Goal: Entertainment & Leisure: Consume media (video, audio)

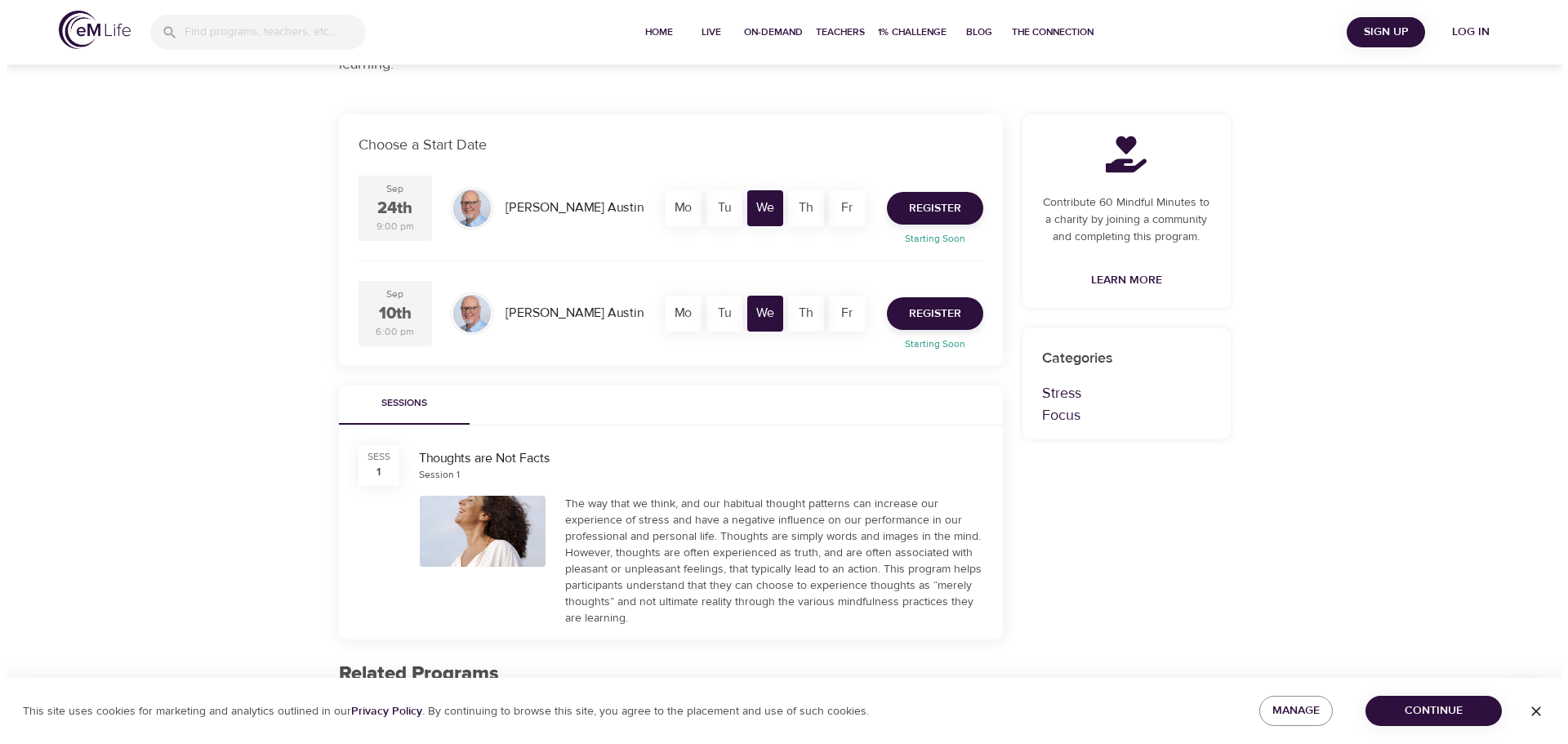
scroll to position [272, 0]
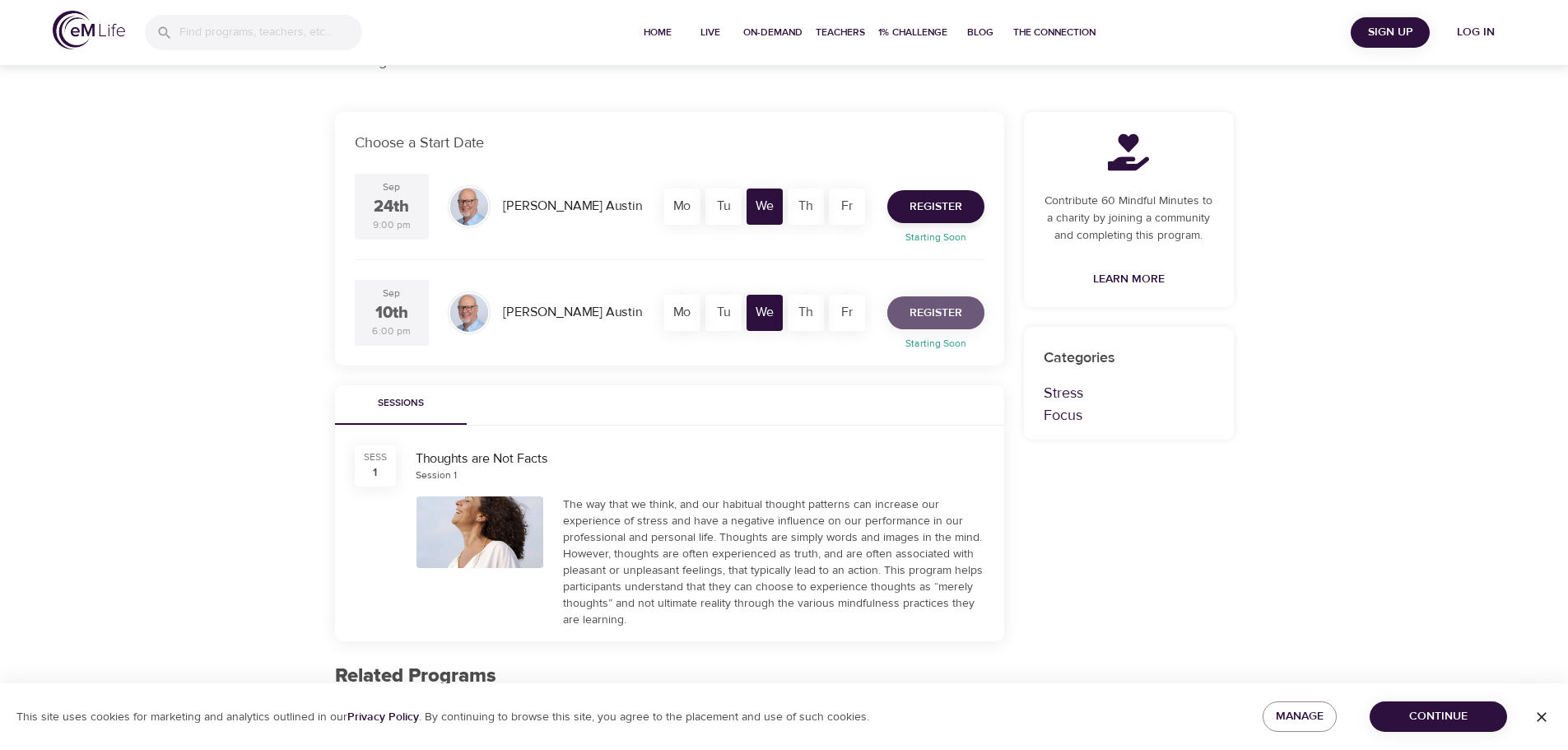
click at [909, 312] on span "Register" at bounding box center [935, 313] width 53 height 21
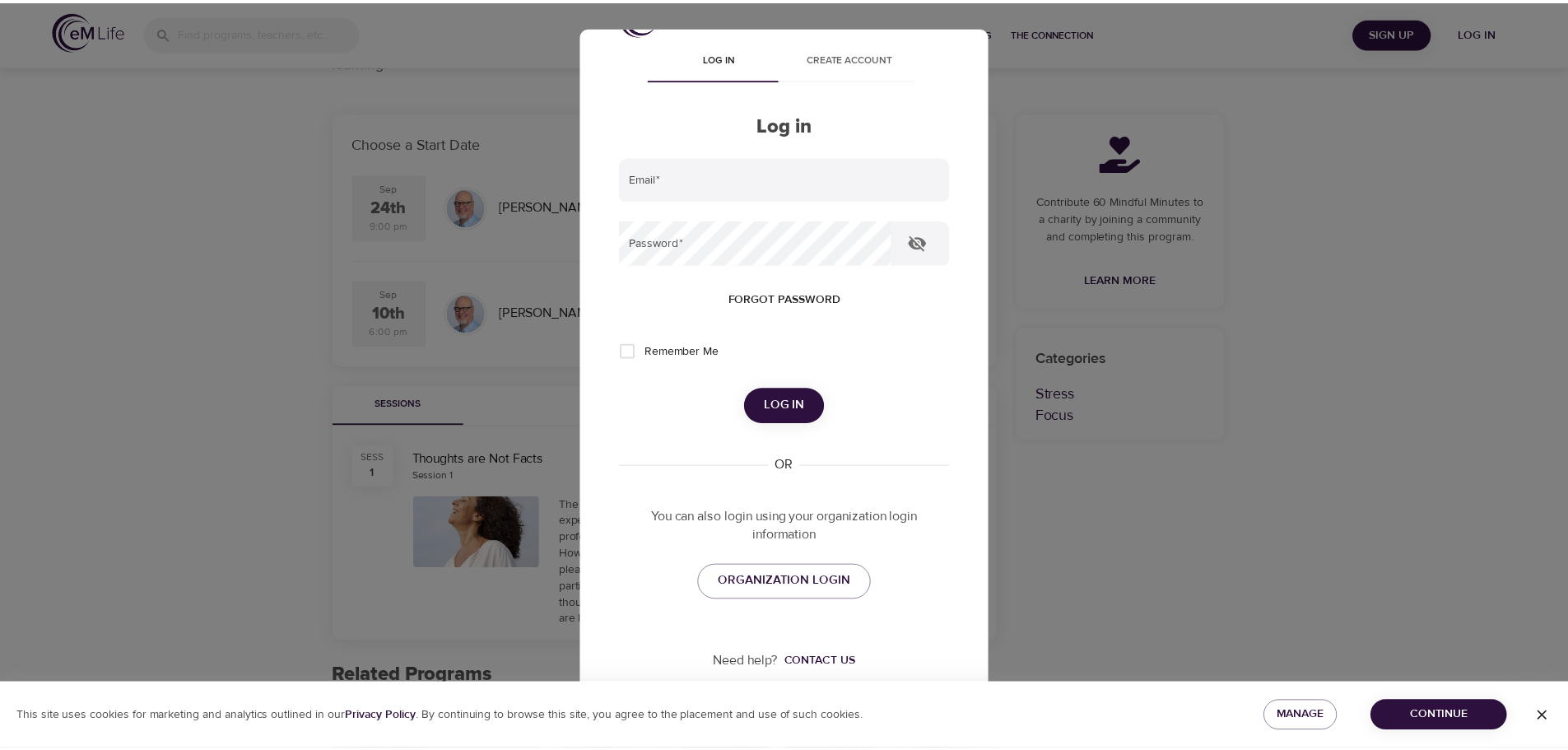
scroll to position [0, 0]
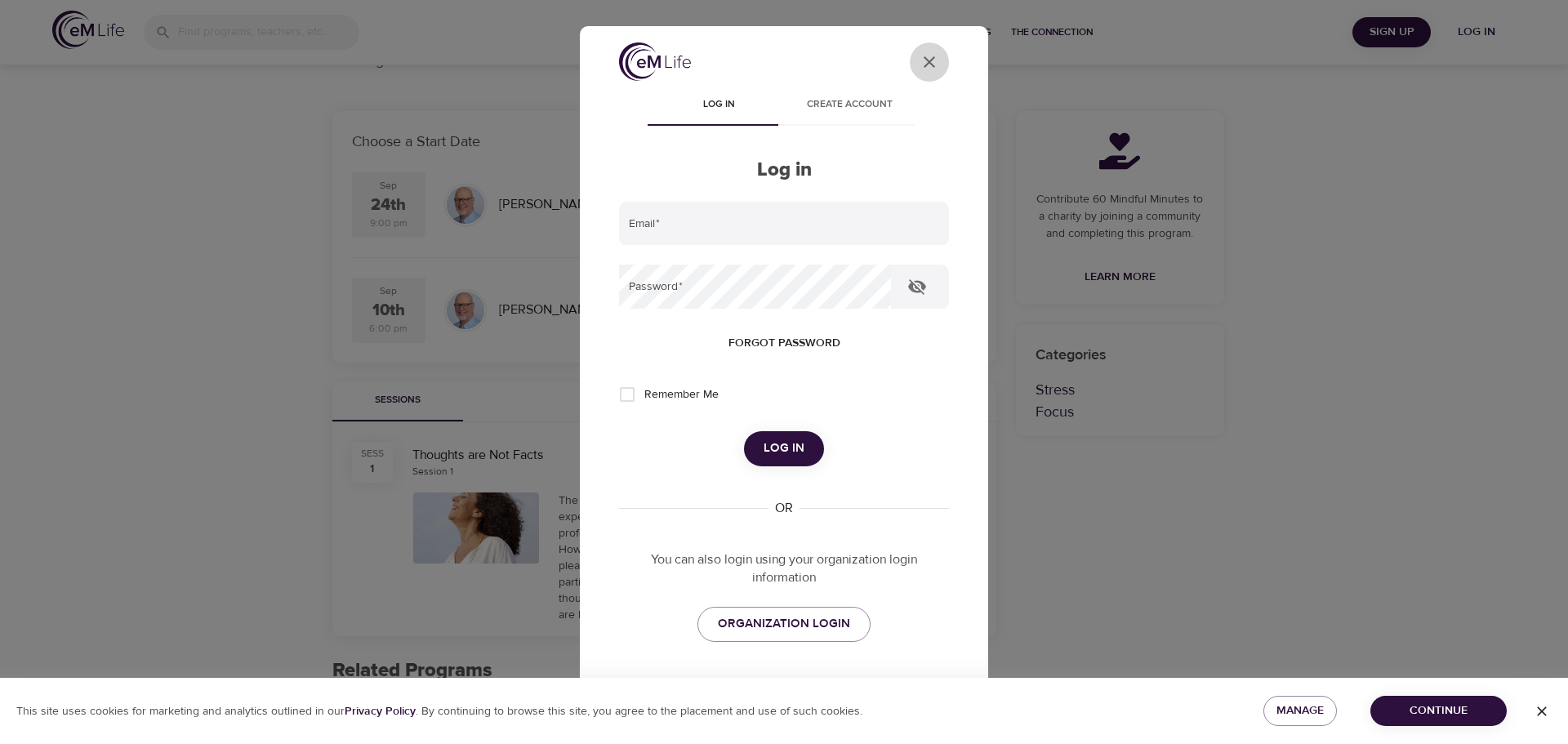
click at [920, 61] on icon "User Profile" at bounding box center [930, 62] width 20 height 20
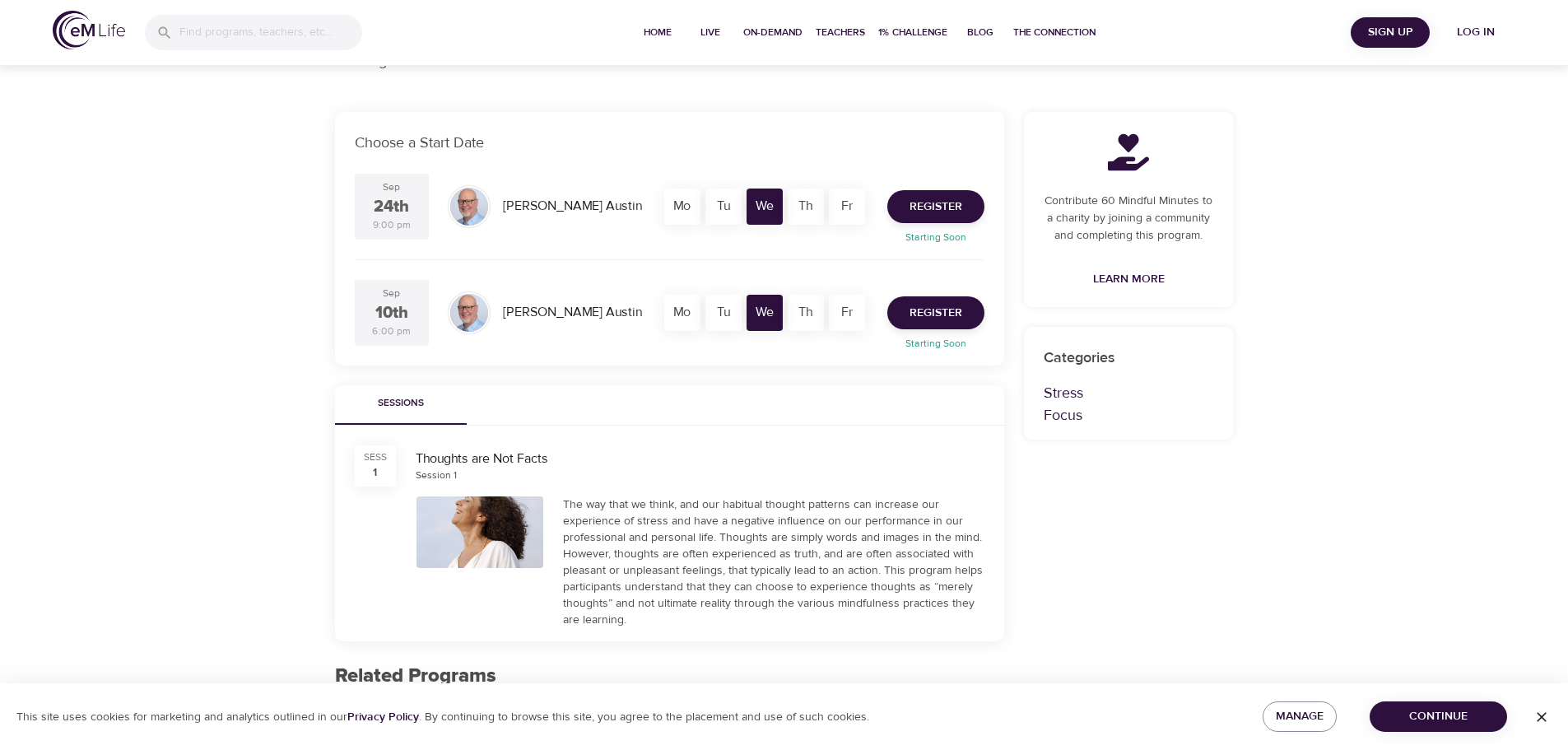
click at [1479, 30] on span "Log in" at bounding box center [1475, 33] width 66 height 21
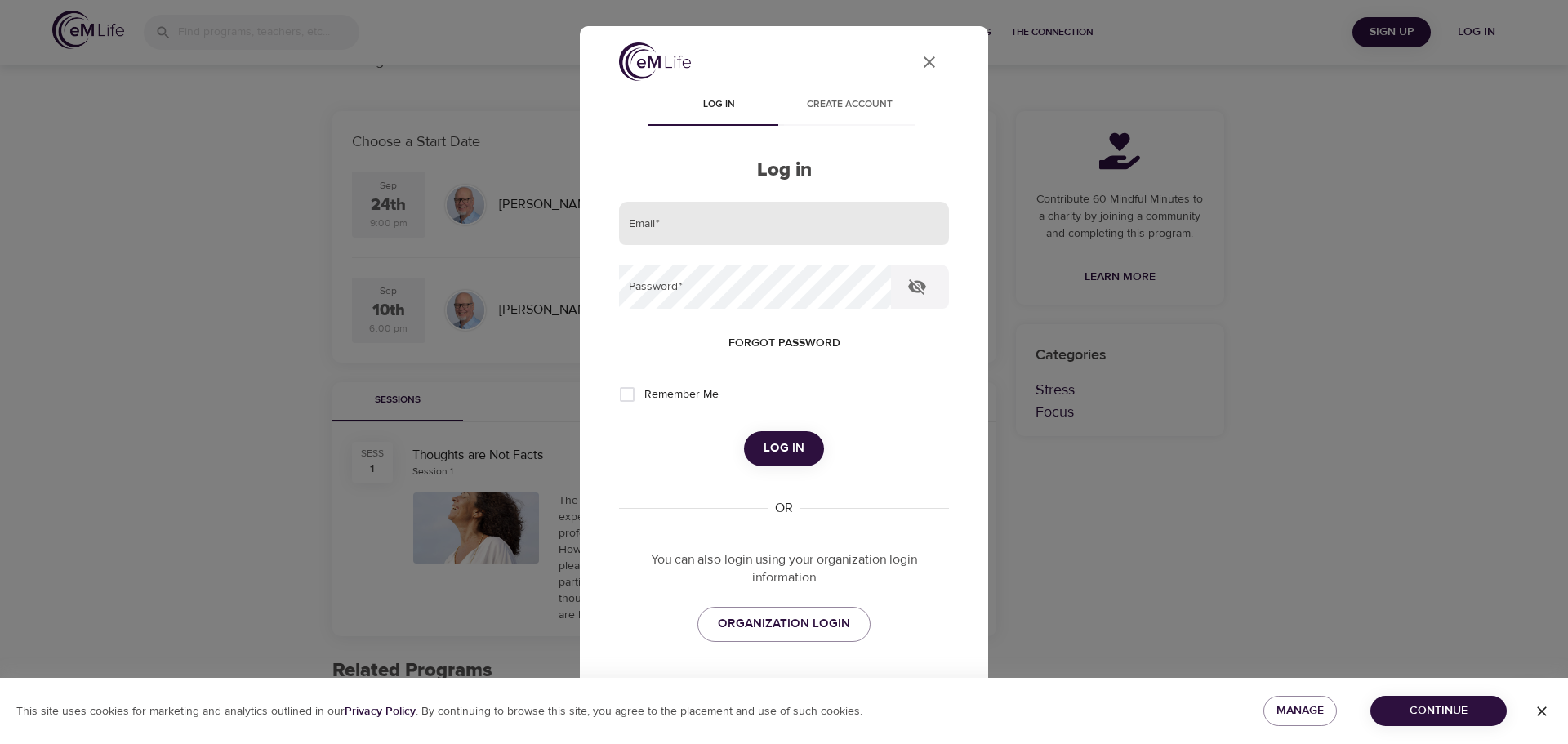
click at [770, 222] on input "email" at bounding box center [784, 223] width 330 height 44
type input "sara.hermansson@amexgbt.com"
click at [744, 431] on button "Log in" at bounding box center [784, 447] width 80 height 34
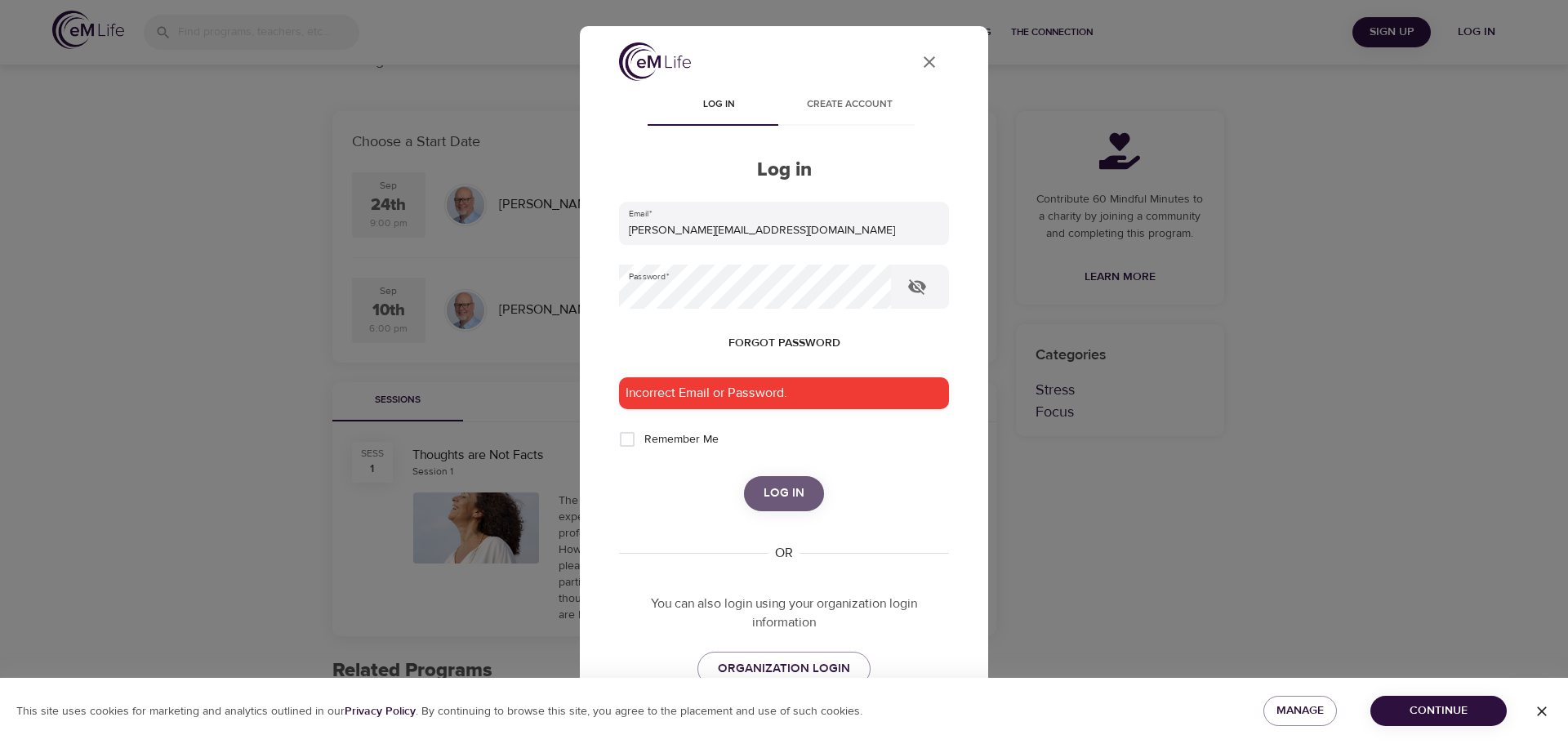
click at [773, 496] on span "Log in" at bounding box center [784, 494] width 41 height 22
click at [768, 338] on span "Forgot password" at bounding box center [784, 343] width 112 height 21
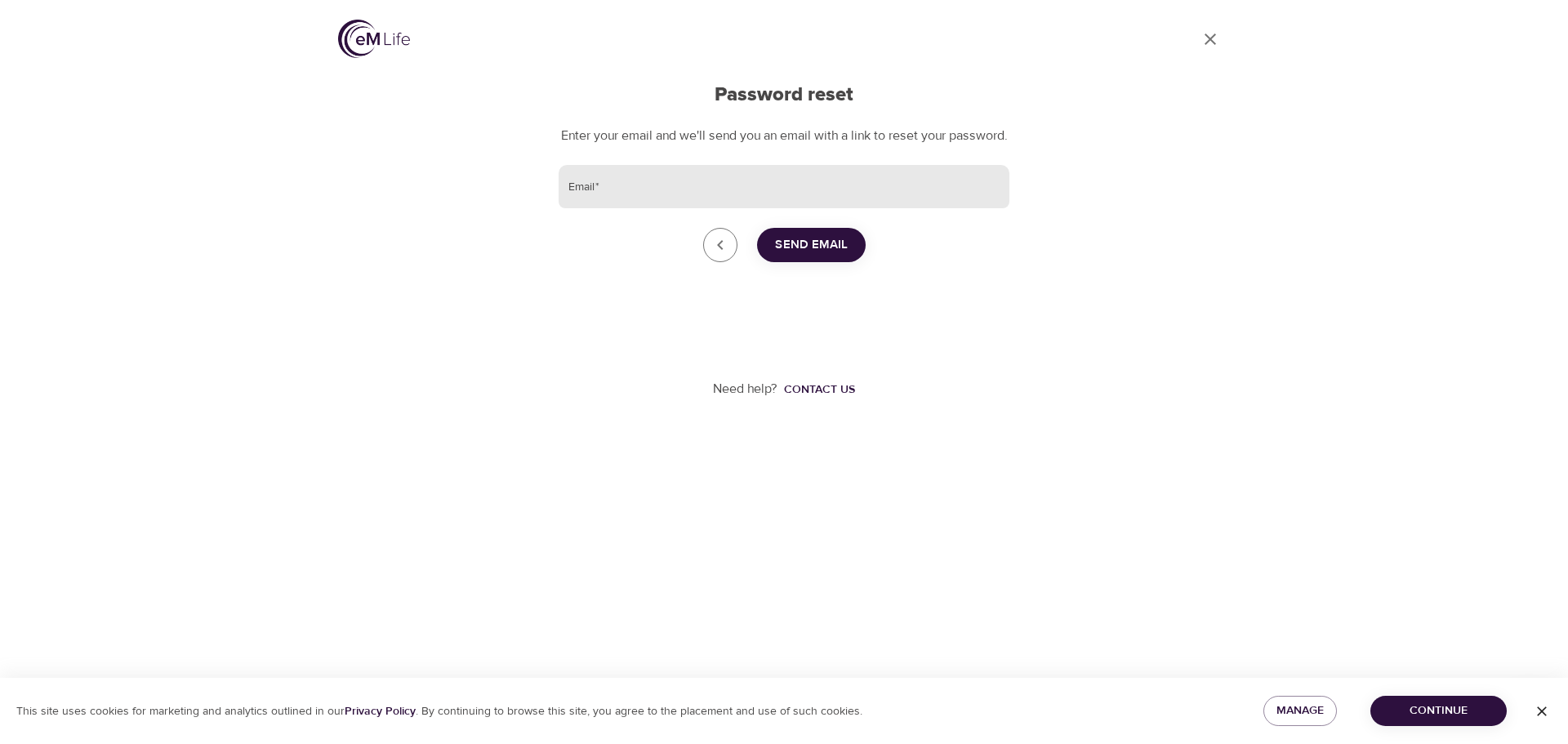
click at [655, 203] on input "Email   *" at bounding box center [784, 186] width 451 height 44
type input "sara.hermansson@amexgbt.com"
click at [809, 256] on span "Send Email" at bounding box center [811, 245] width 73 height 22
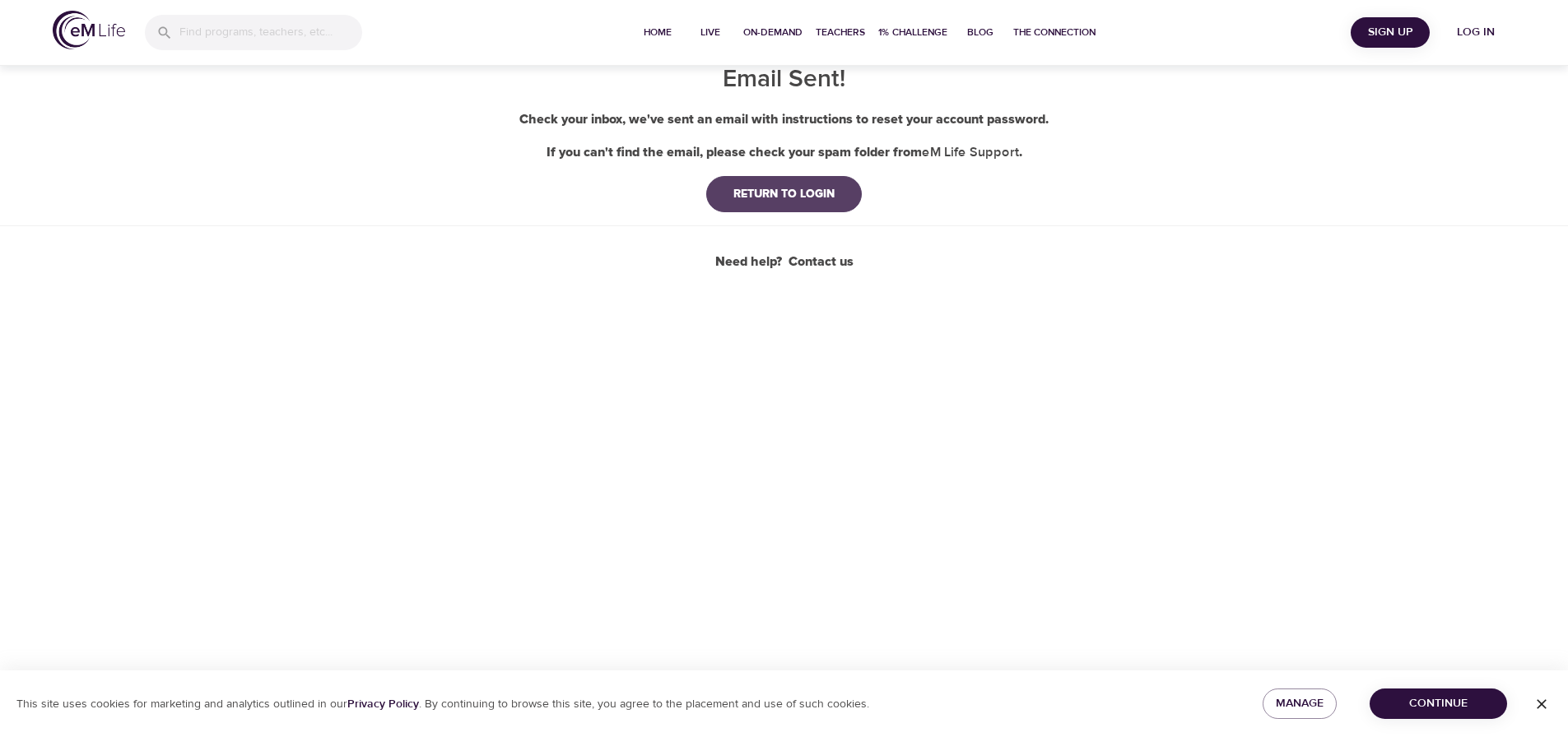
click at [785, 192] on div "RETURN TO LOGIN" at bounding box center [783, 194] width 128 height 17
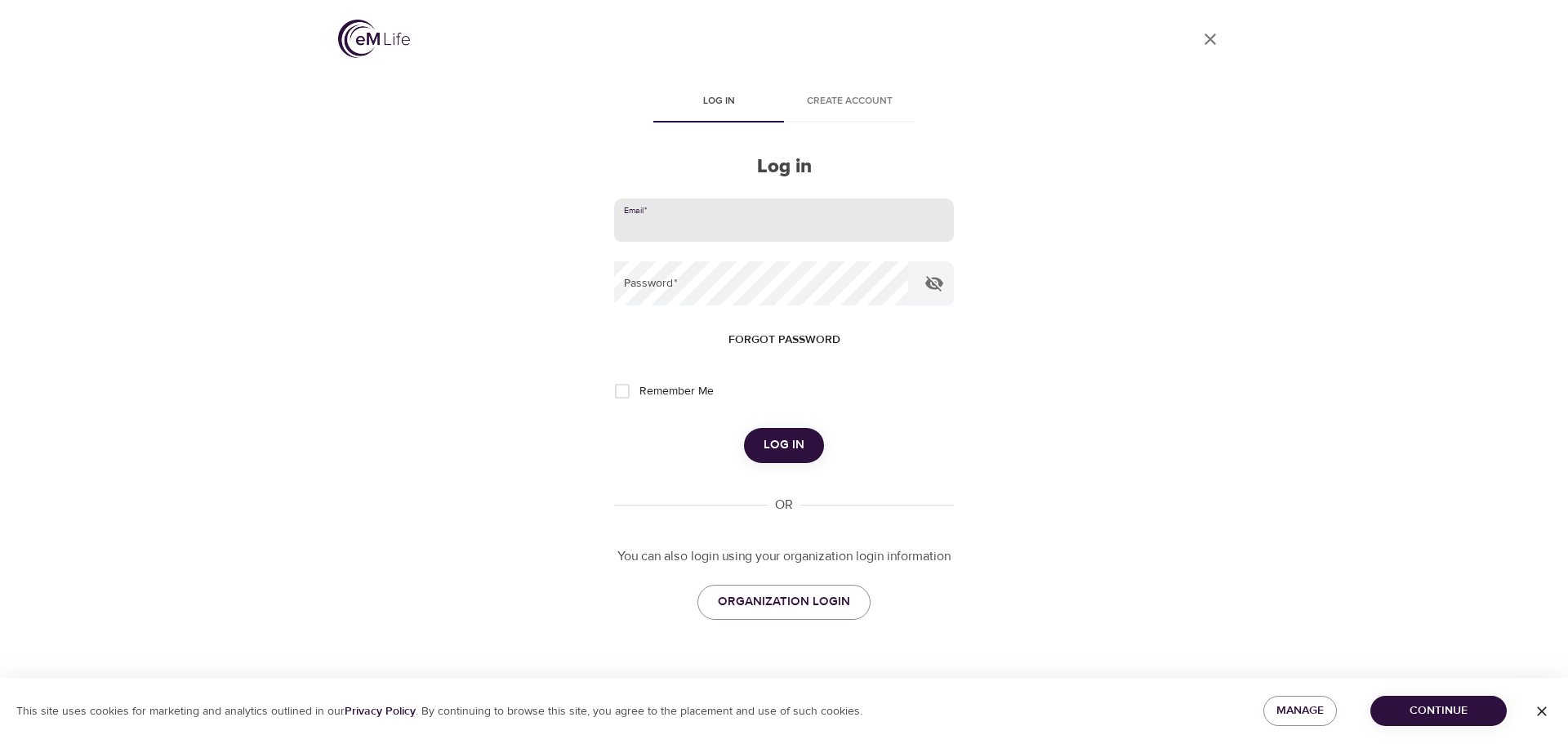
click at [800, 217] on input "email" at bounding box center [784, 220] width 340 height 44
type input "[PERSON_NAME][EMAIL_ADDRESS][DOMAIN_NAME]"
click at [744, 428] on button "Log in" at bounding box center [784, 444] width 80 height 34
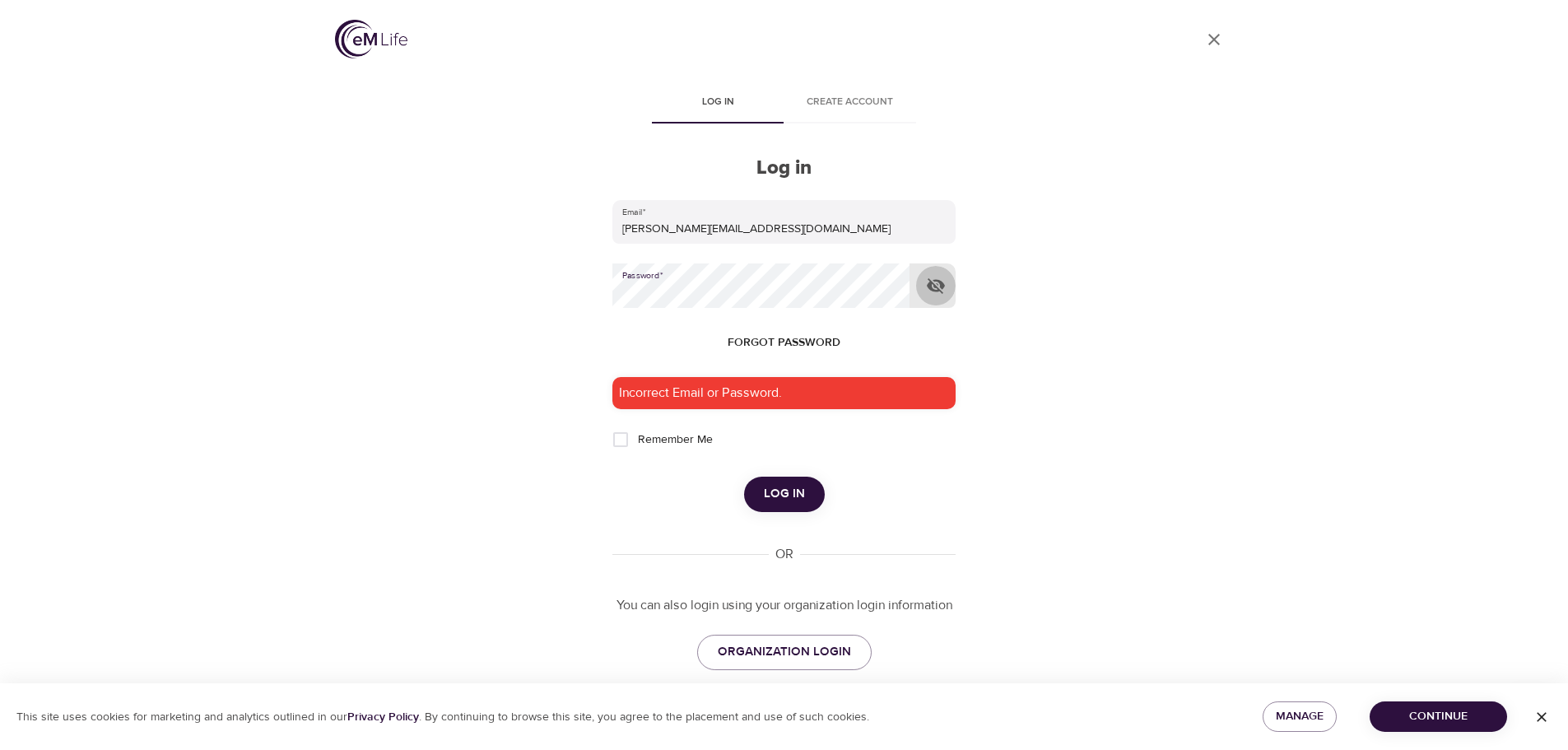
click at [938, 291] on icon "button" at bounding box center [936, 286] width 18 height 16
click at [781, 496] on span "Log in" at bounding box center [784, 494] width 41 height 22
click at [785, 651] on span "ORGANIZATION LOGIN" at bounding box center [784, 652] width 134 height 22
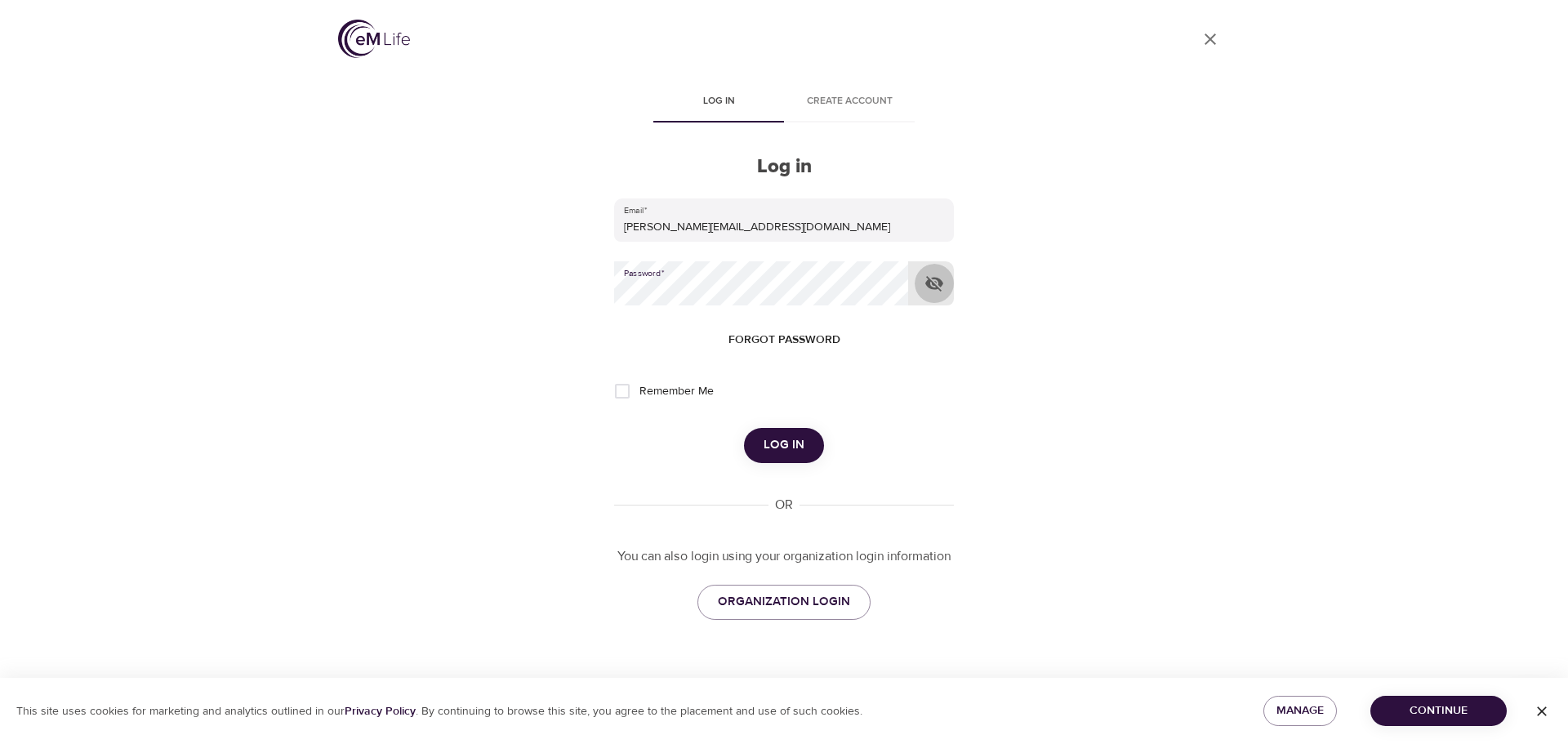
click at [936, 288] on icon "button" at bounding box center [935, 283] width 18 height 16
click at [800, 448] on span "Log in" at bounding box center [784, 445] width 41 height 22
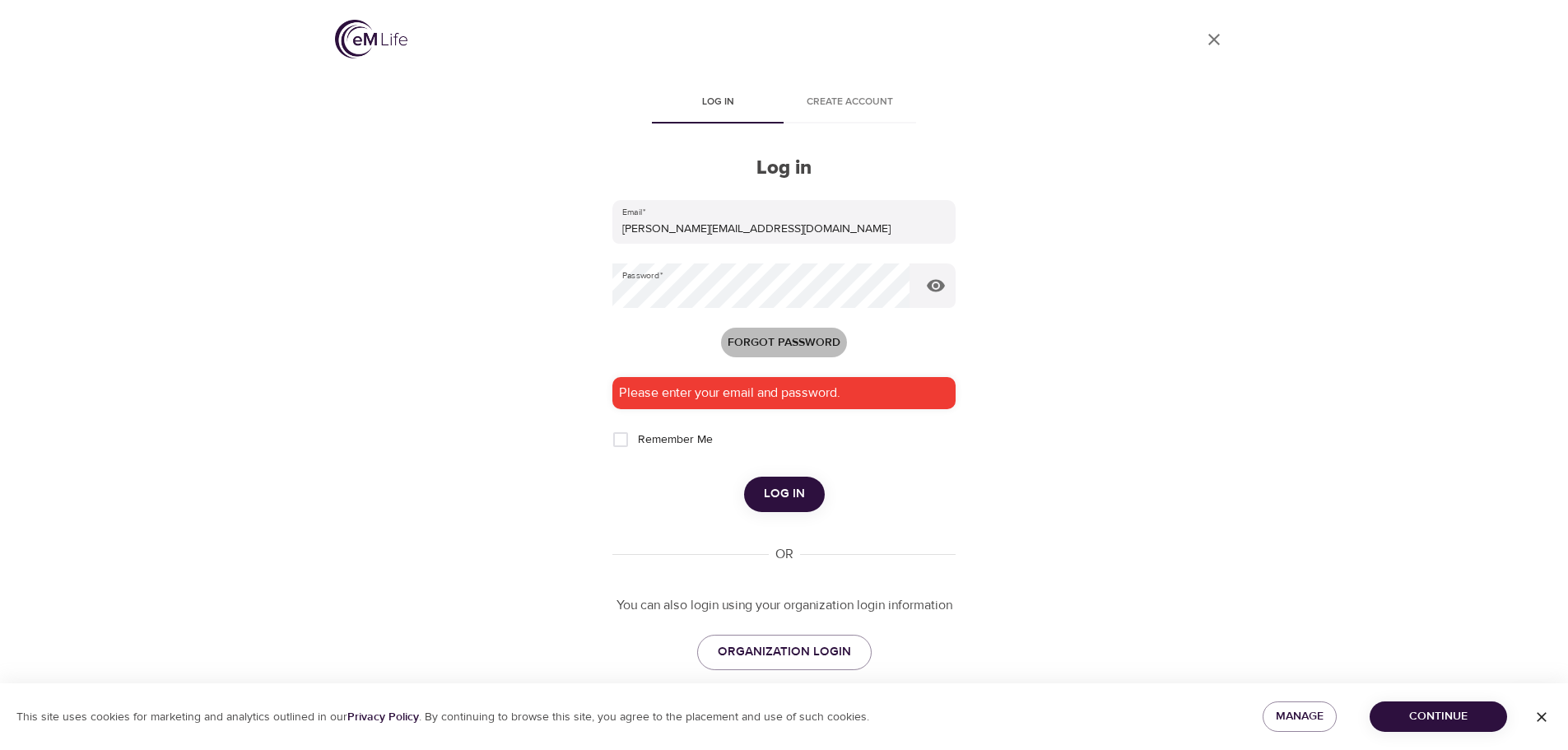
click at [793, 338] on span "Forgot password" at bounding box center [783, 342] width 113 height 21
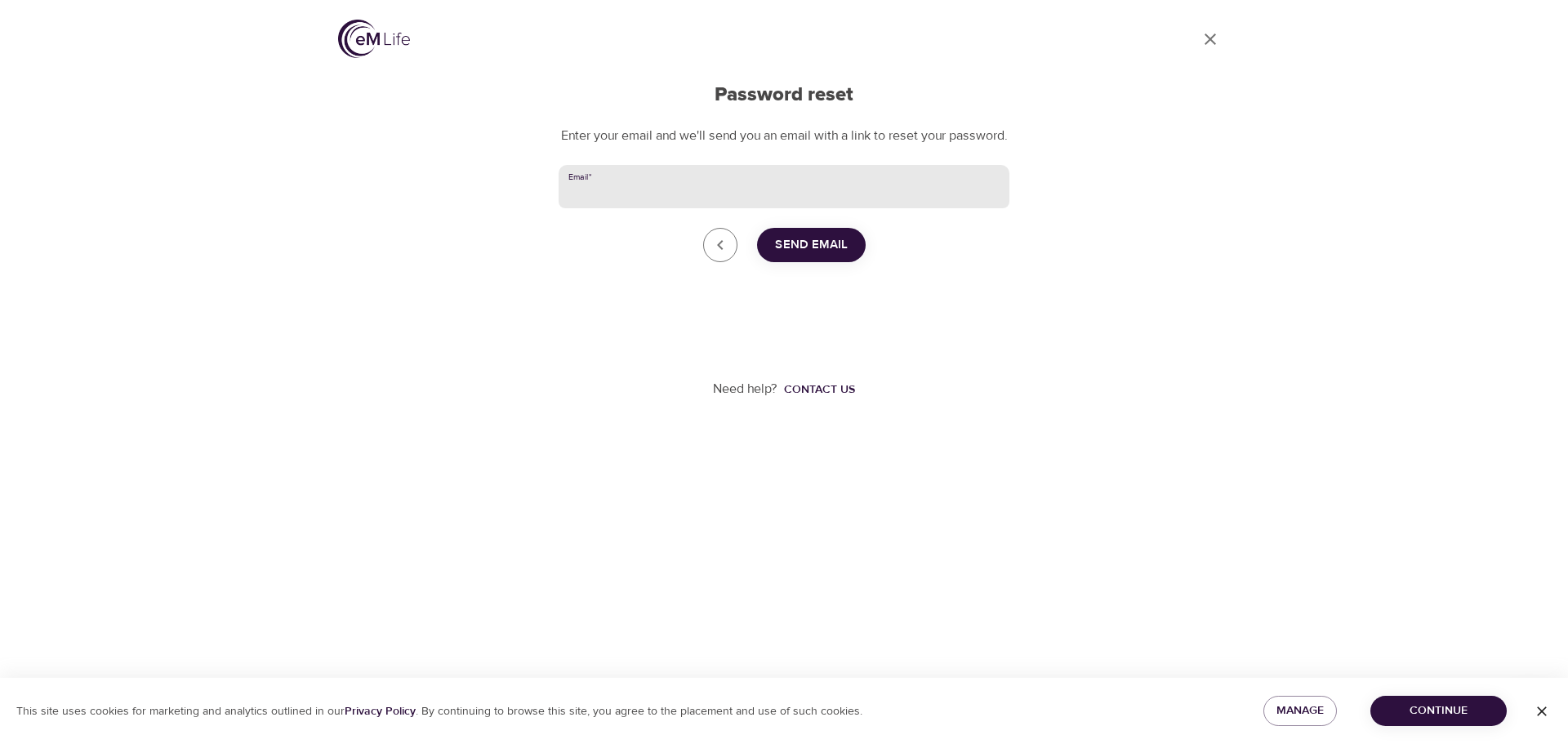
click at [712, 204] on input "Email   *" at bounding box center [784, 186] width 451 height 44
type input "[PERSON_NAME][EMAIL_ADDRESS][DOMAIN_NAME]"
click at [830, 256] on span "Send Email" at bounding box center [811, 245] width 73 height 22
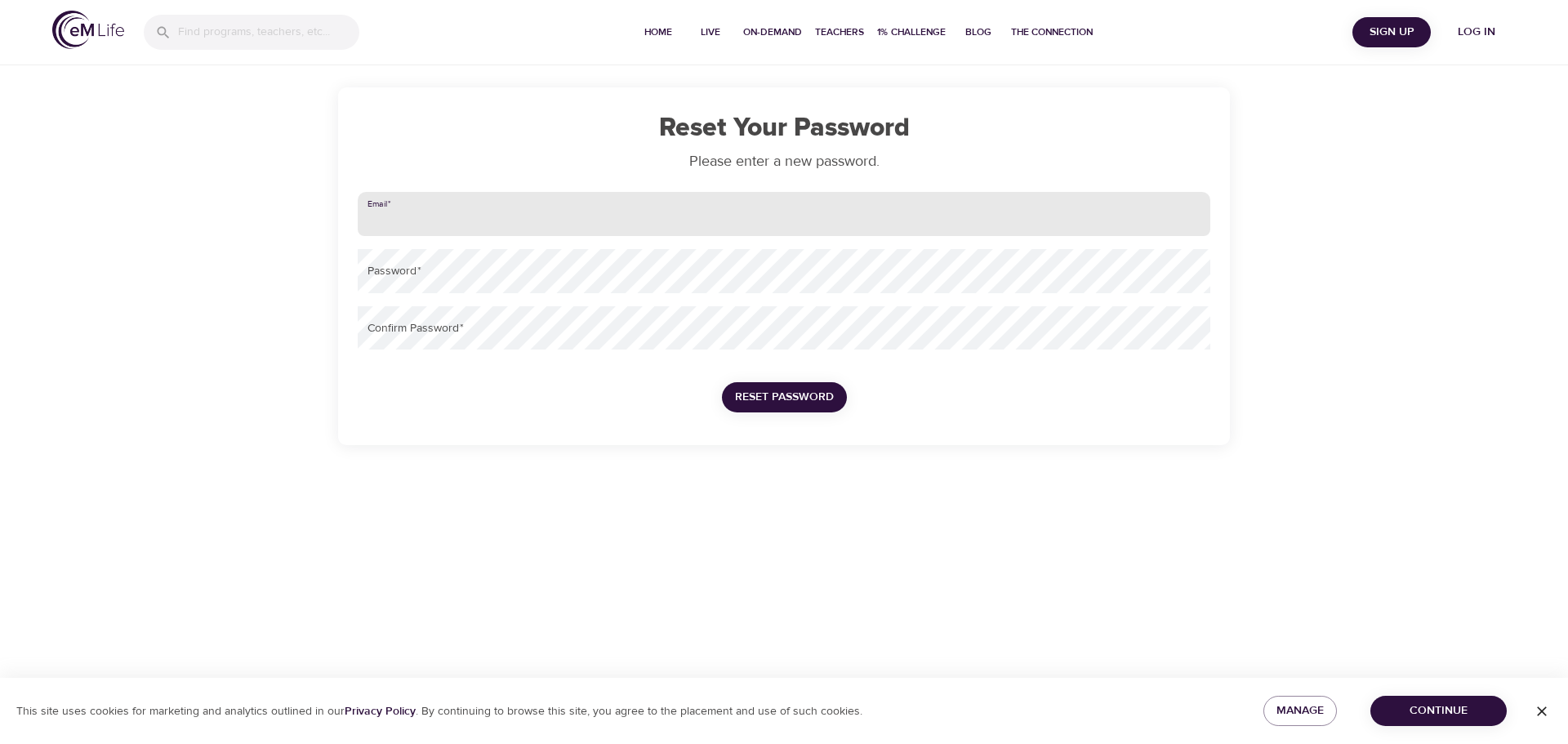
click at [603, 234] on input "email" at bounding box center [784, 214] width 853 height 44
type input "[PERSON_NAME][EMAIL_ADDRESS][DOMAIN_NAME]"
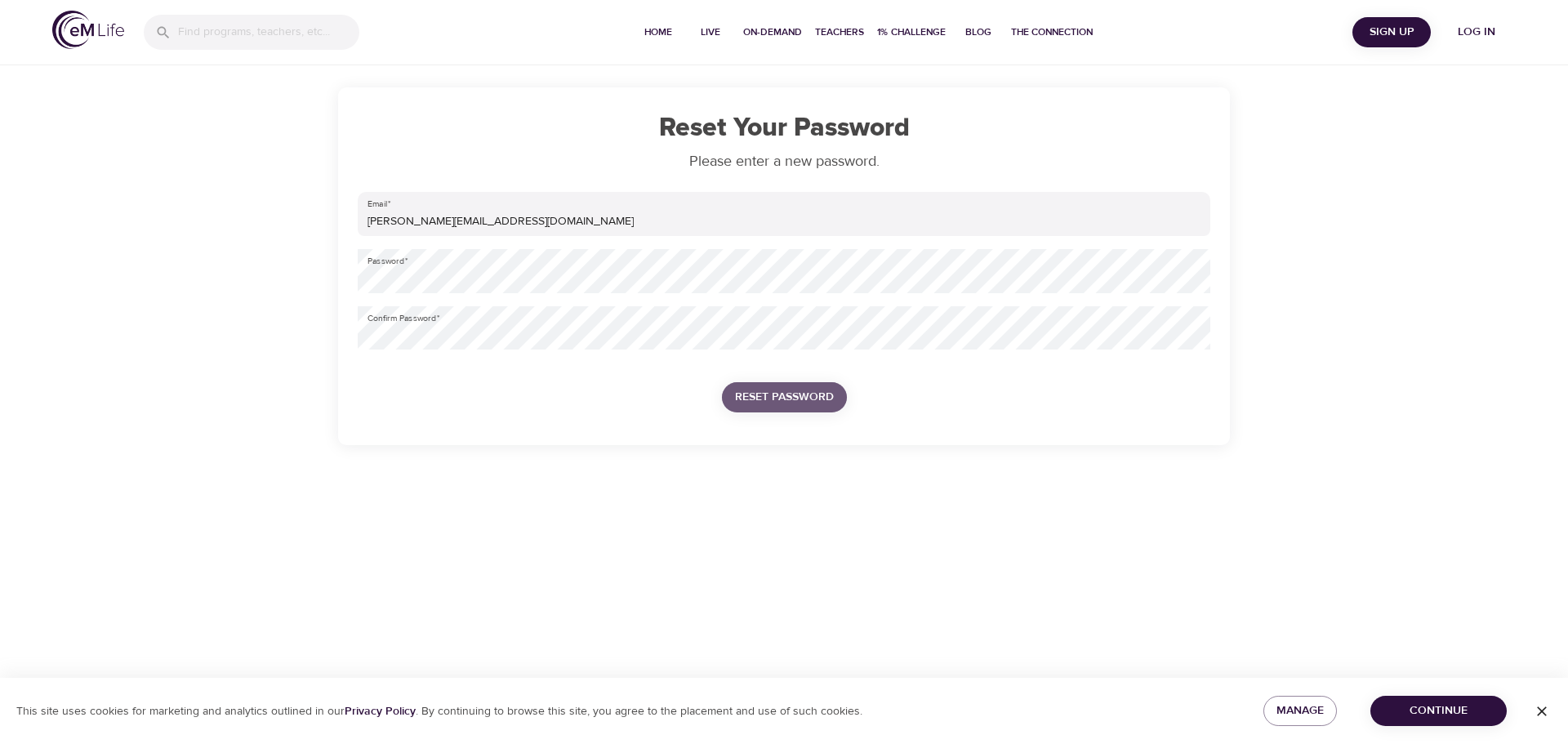
click at [796, 400] on span "Reset Password" at bounding box center [784, 397] width 99 height 21
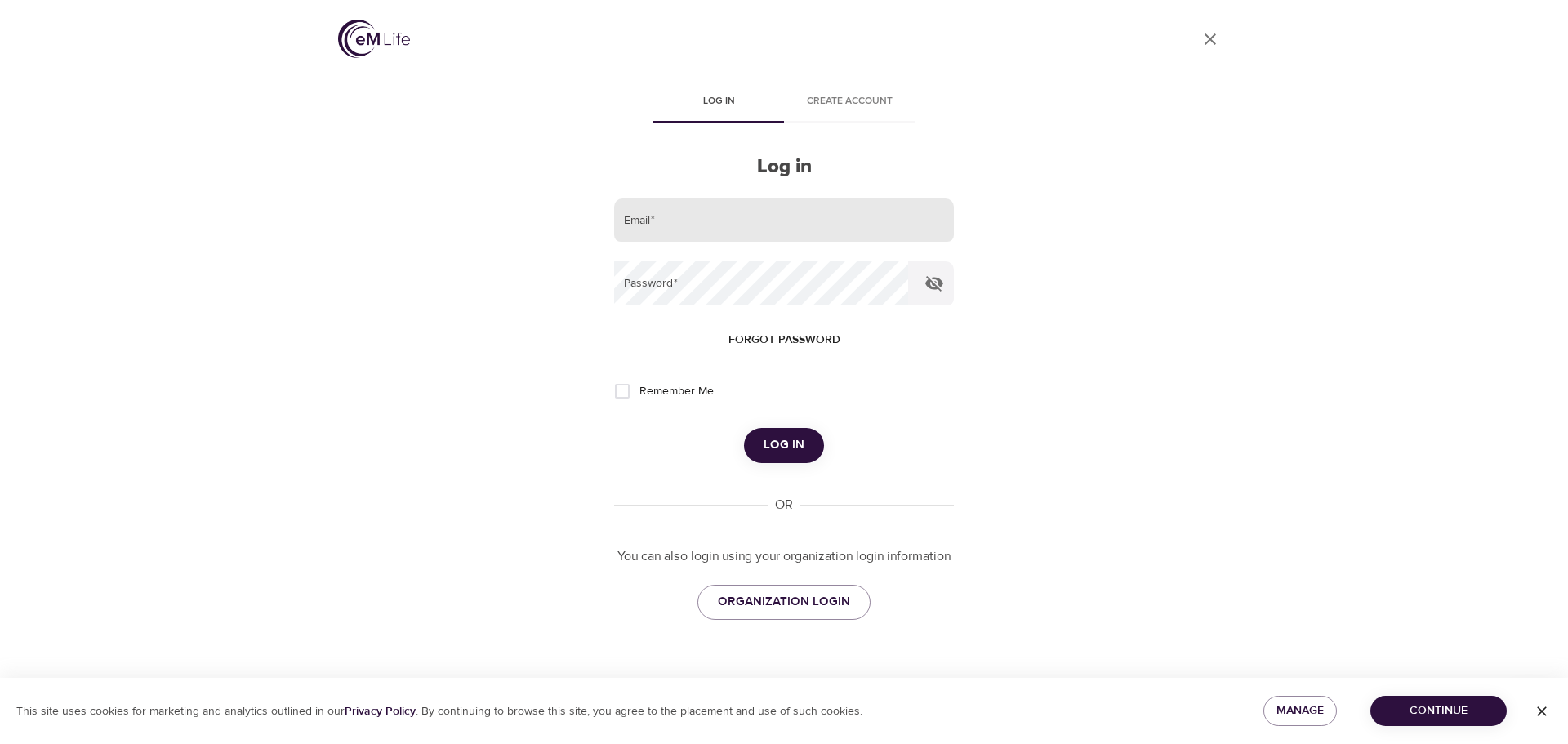
click at [687, 210] on input "email" at bounding box center [784, 220] width 340 height 44
type input "[PERSON_NAME][EMAIL_ADDRESS][DOMAIN_NAME]"
click at [772, 442] on span "Log in" at bounding box center [784, 445] width 41 height 22
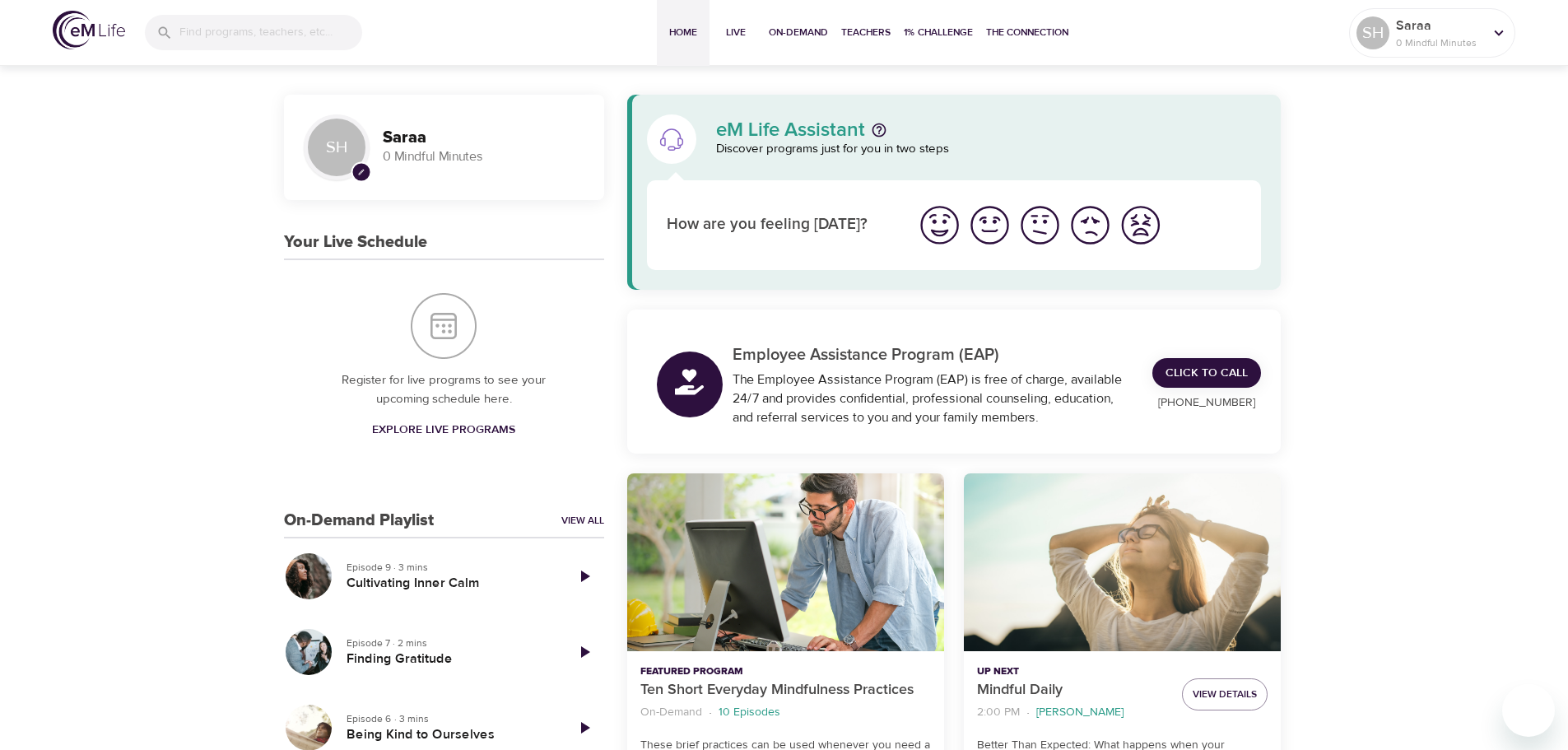
click at [436, 426] on span "Explore Live Programs" at bounding box center [444, 430] width 144 height 21
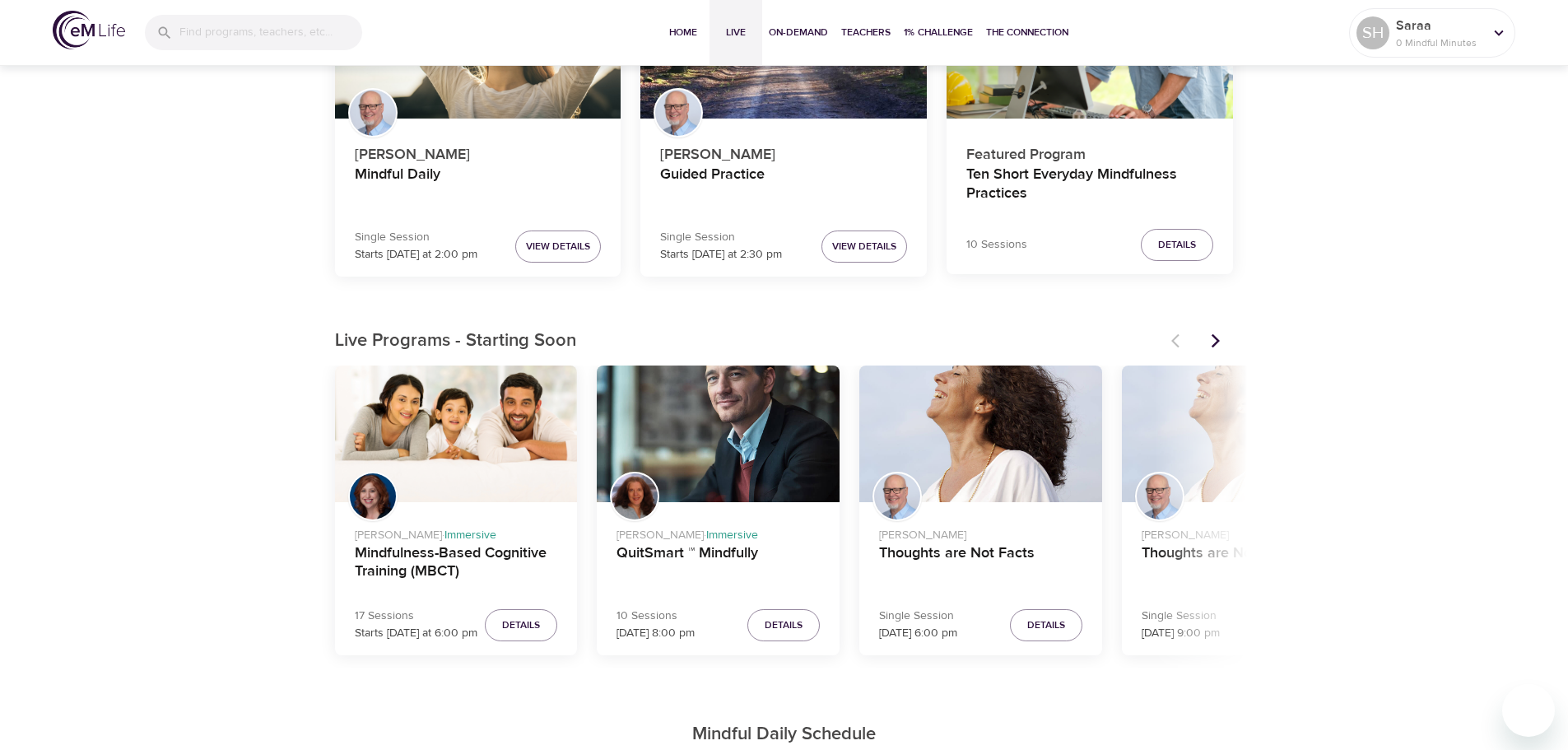
scroll to position [271, 0]
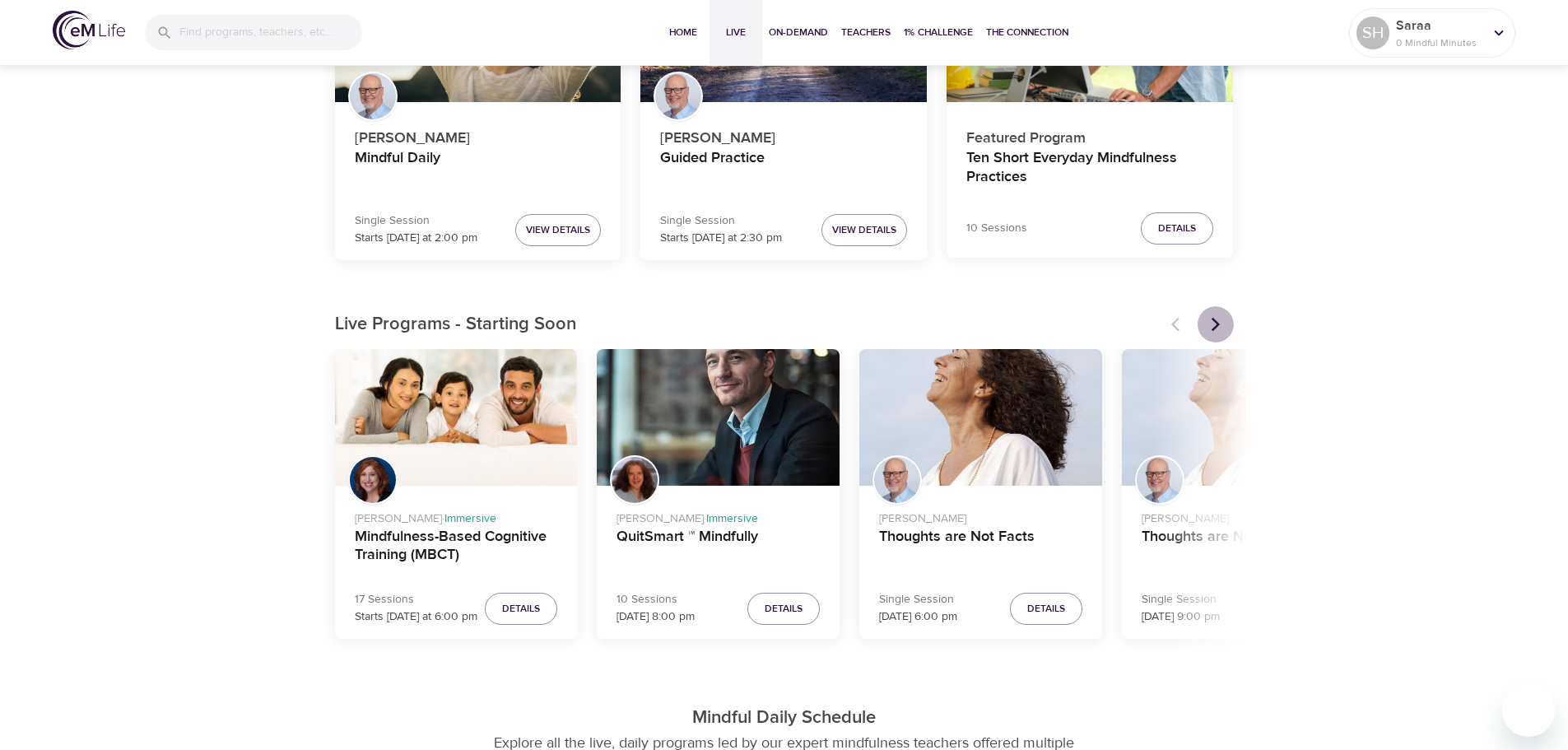
click at [1213, 330] on icon "Next items" at bounding box center [1215, 324] width 8 height 14
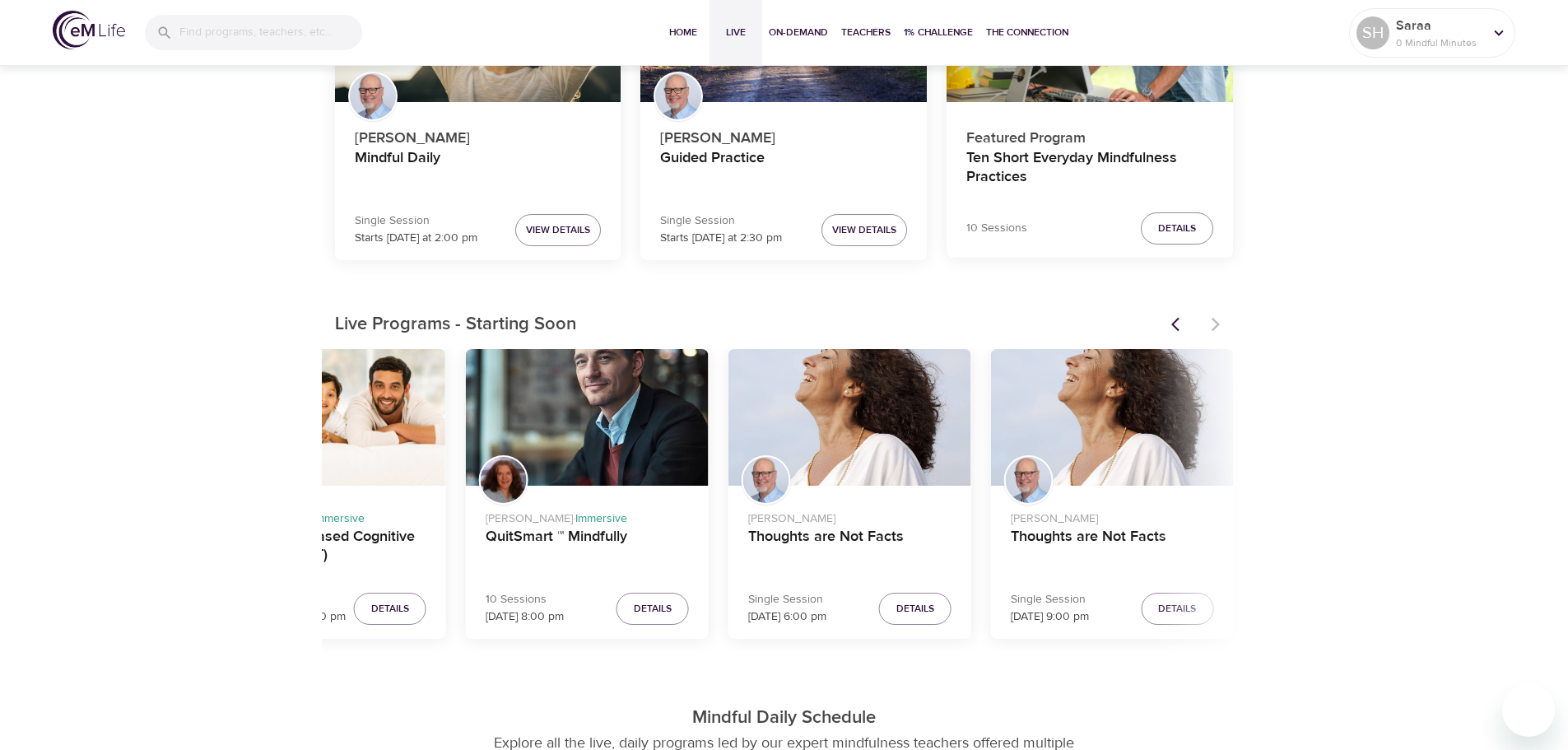
click at [1213, 330] on div at bounding box center [1197, 324] width 73 height 36
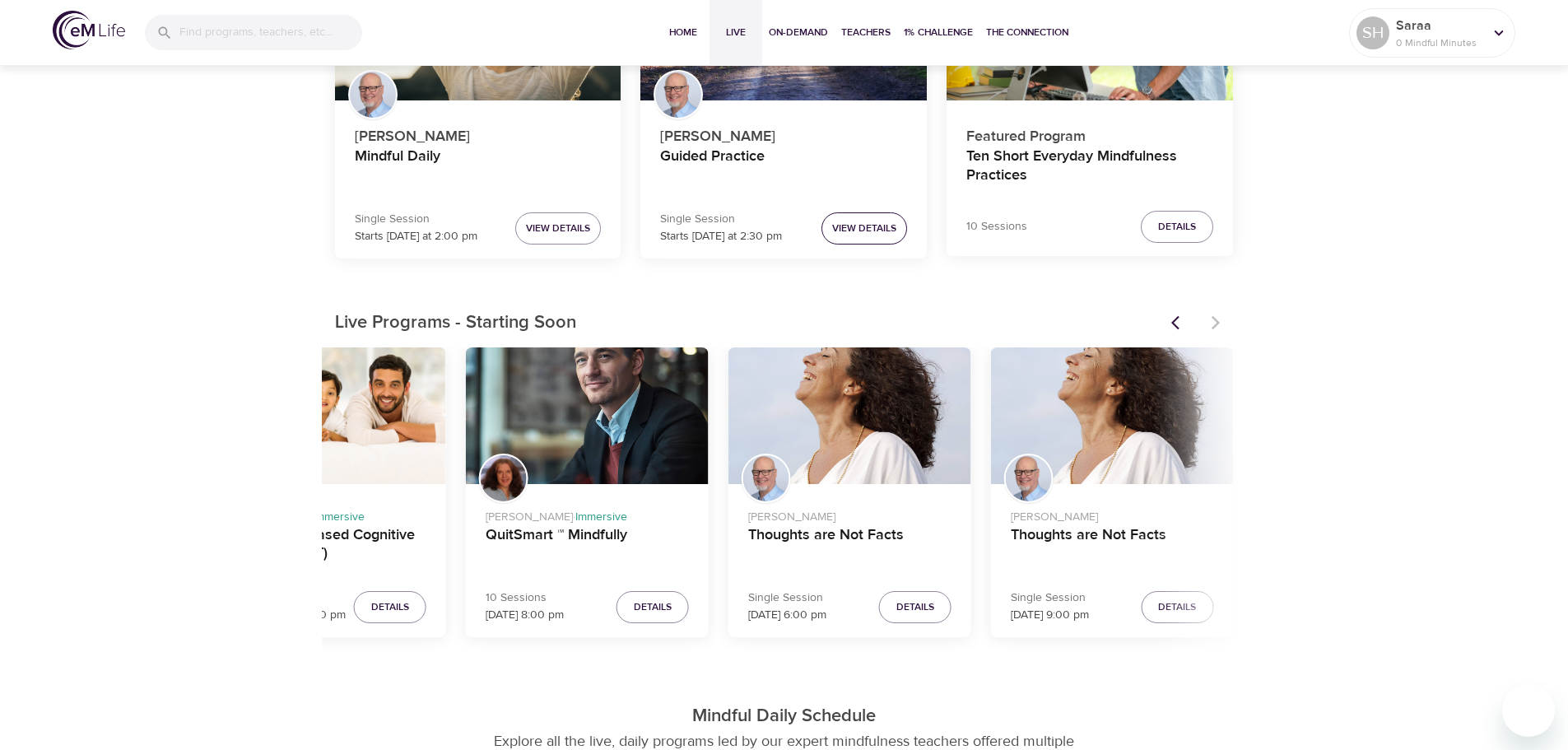
click at [863, 229] on span "View Details" at bounding box center [863, 228] width 64 height 18
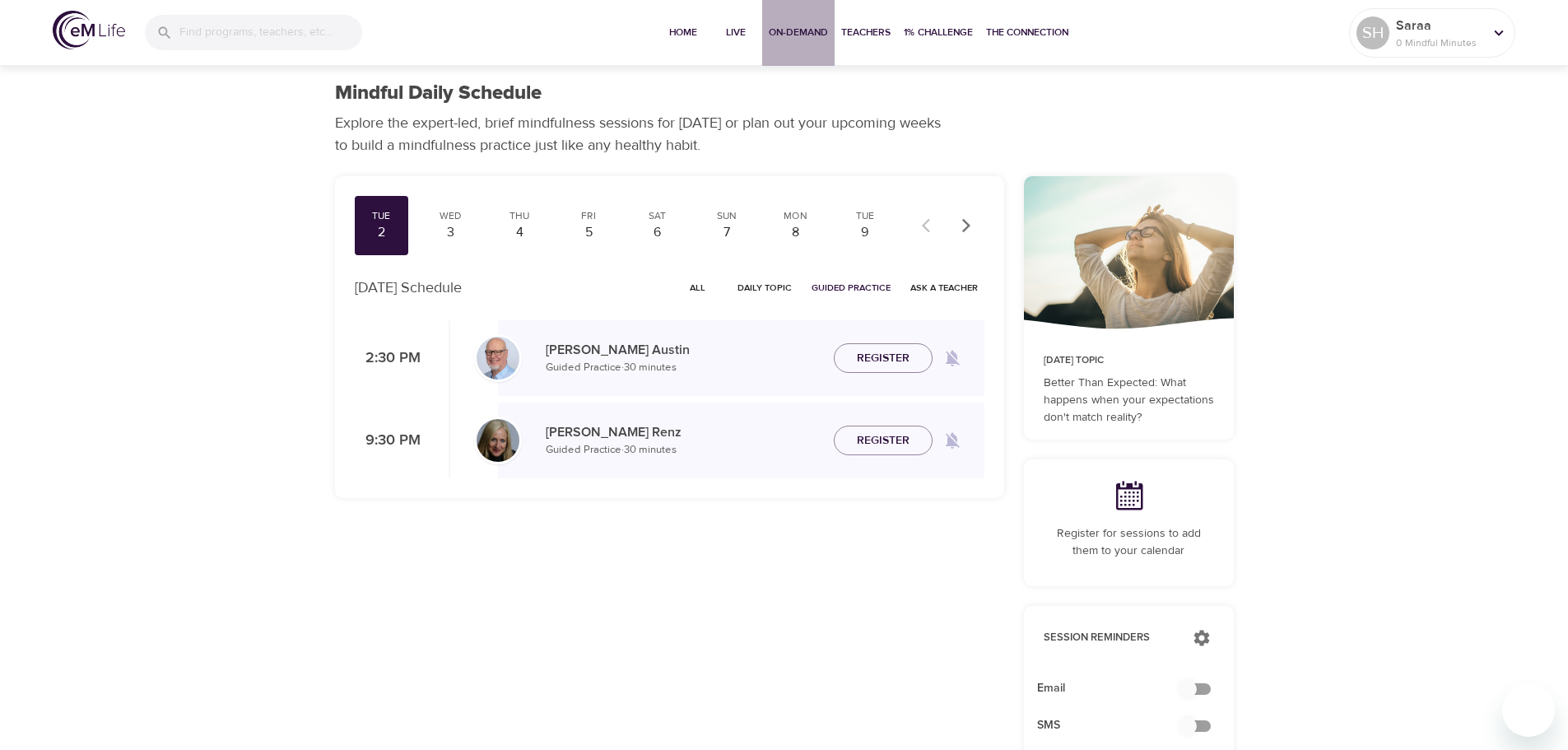
click at [794, 31] on span "On-Demand" at bounding box center [798, 33] width 59 height 18
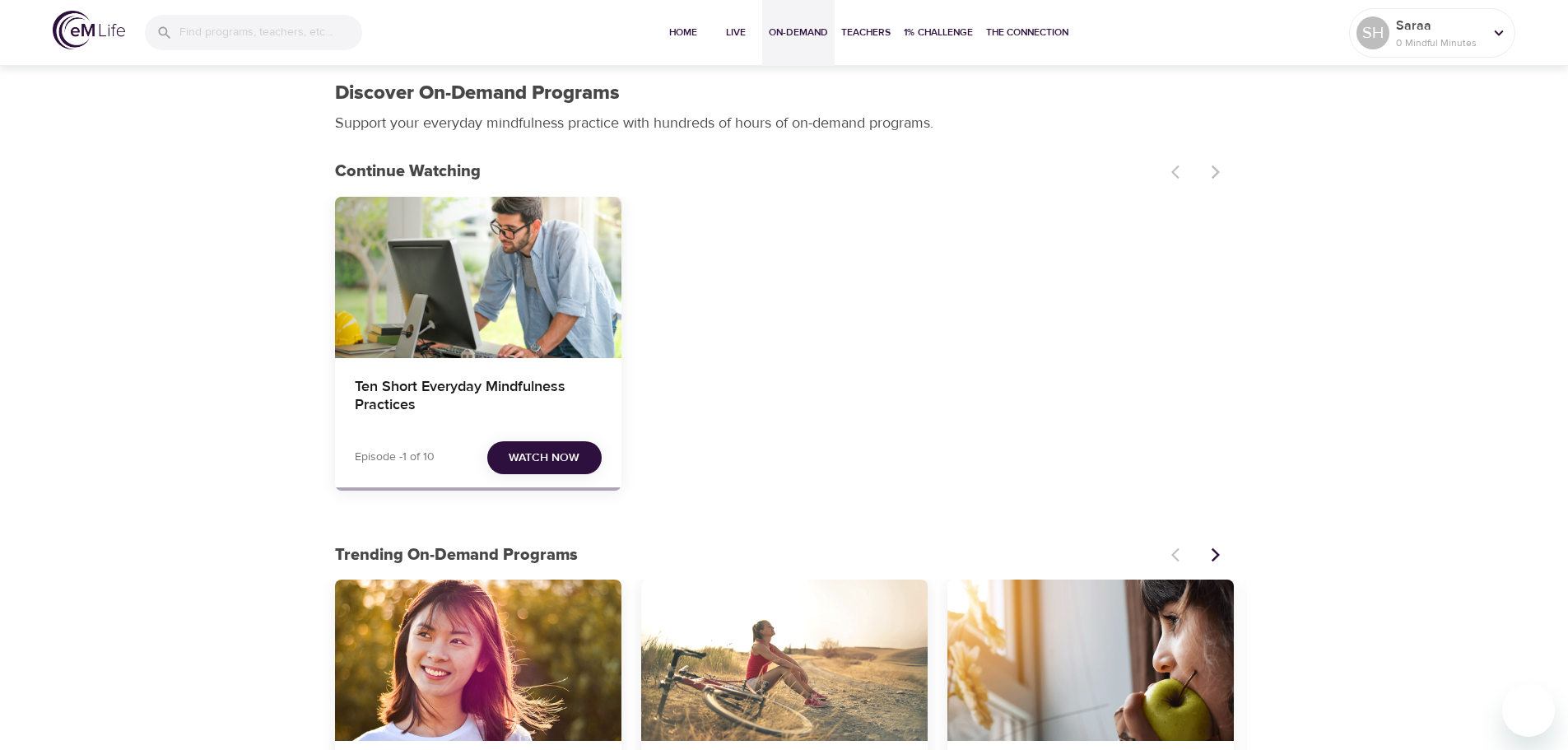
click at [554, 458] on span "Watch Now" at bounding box center [544, 458] width 71 height 21
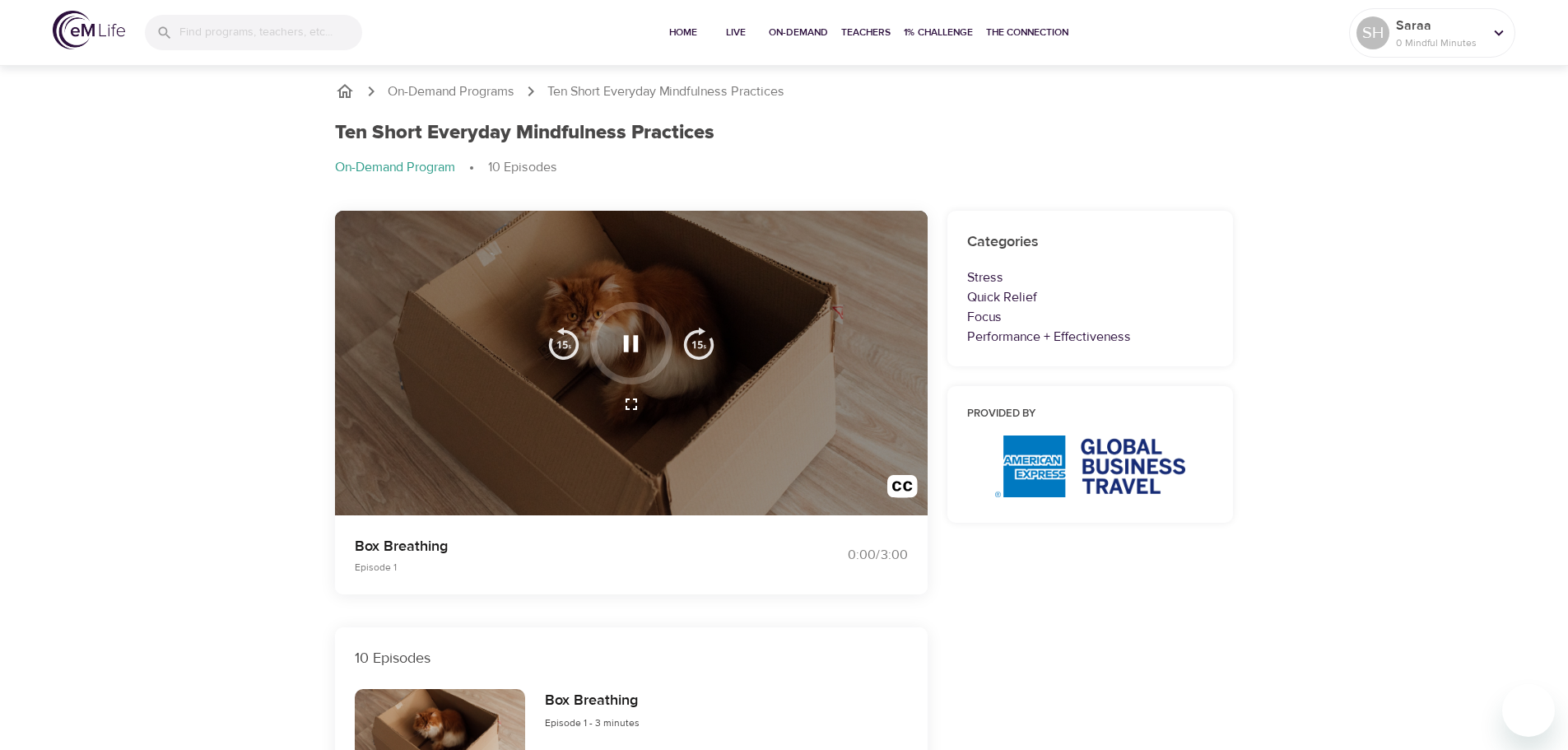
click at [1103, 334] on p "Performance + Effectiveness" at bounding box center [1090, 337] width 247 height 20
click at [852, 28] on span "Teachers" at bounding box center [865, 33] width 49 height 18
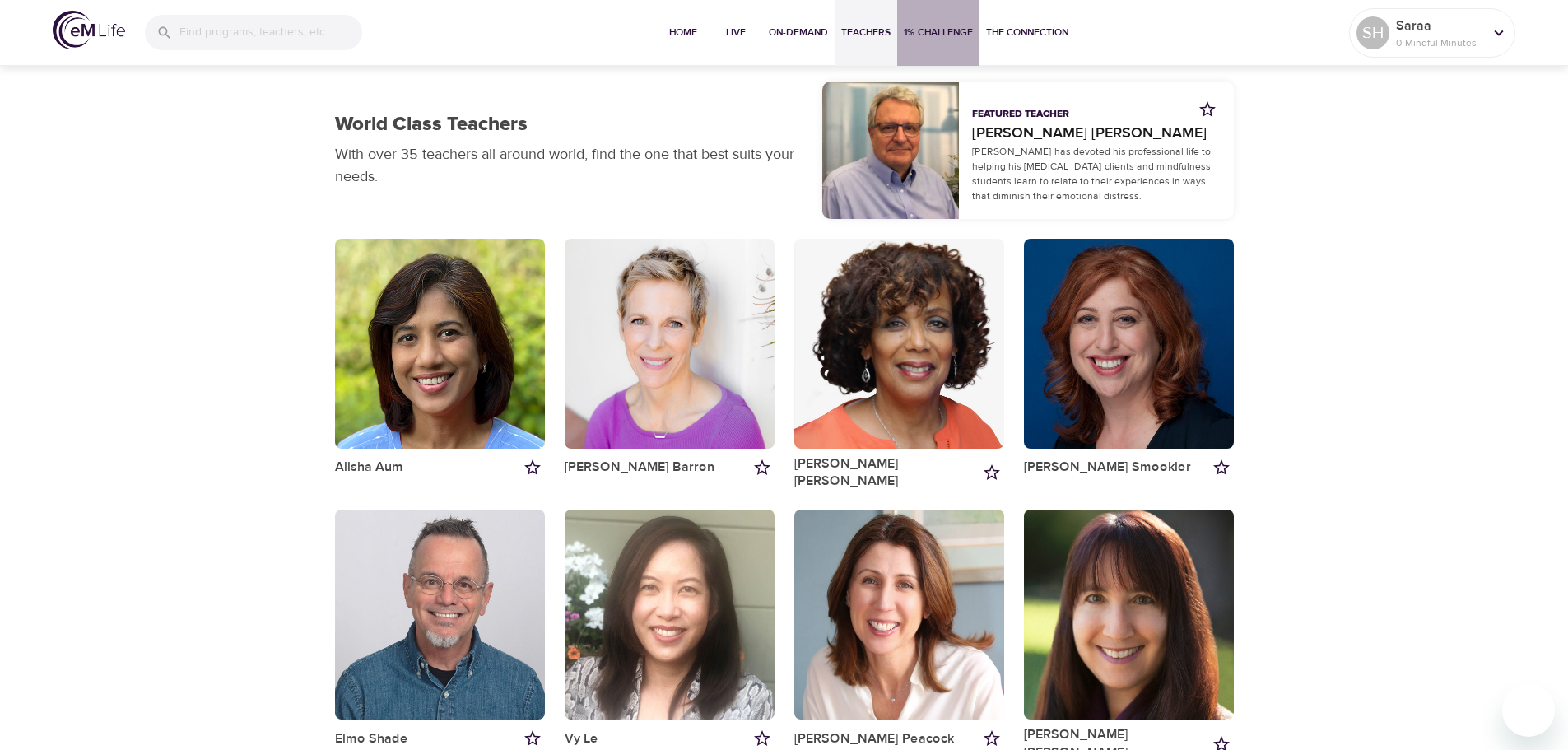
click at [927, 26] on span "1% Challenge" at bounding box center [938, 33] width 69 height 18
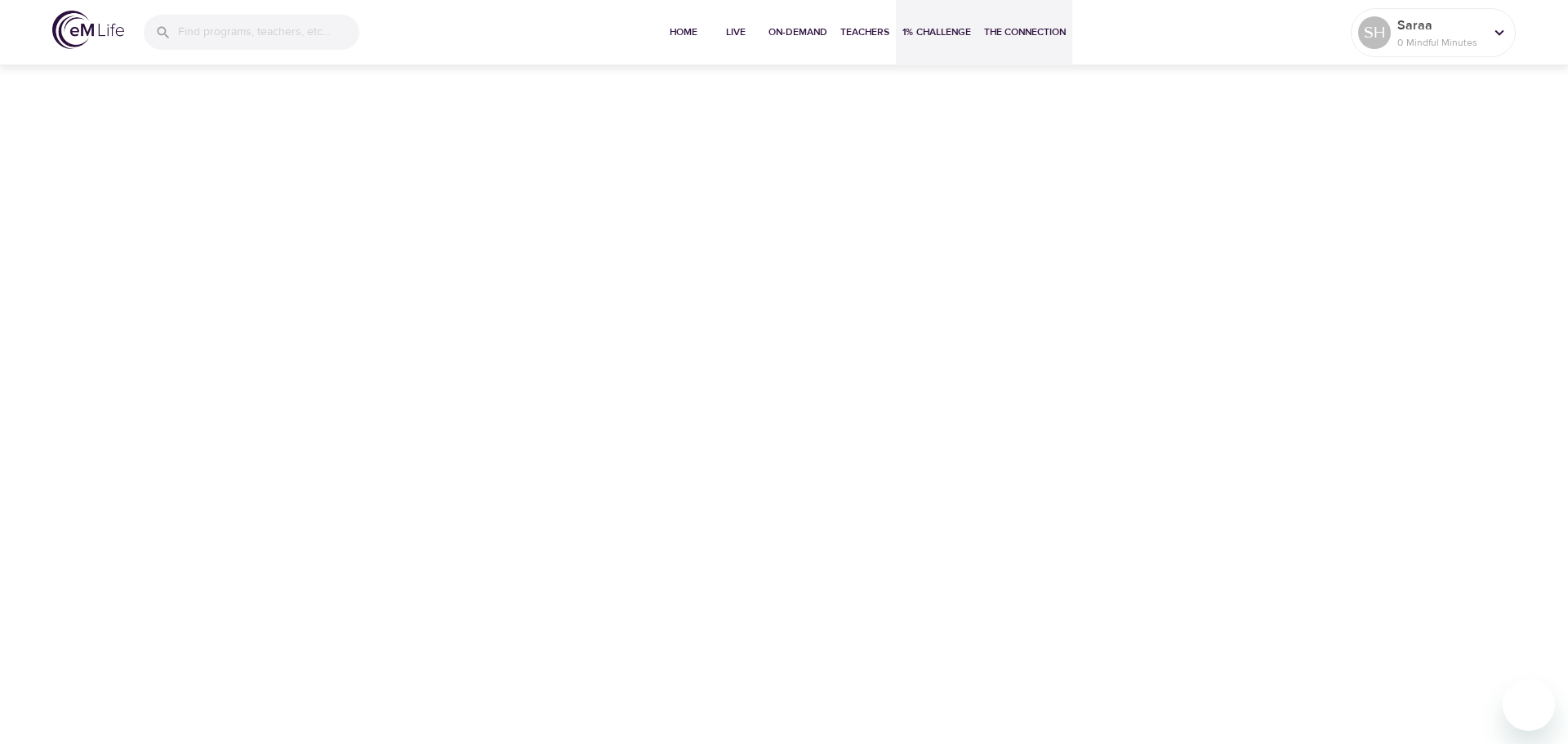
click at [1020, 26] on span "The Connection" at bounding box center [1025, 32] width 82 height 17
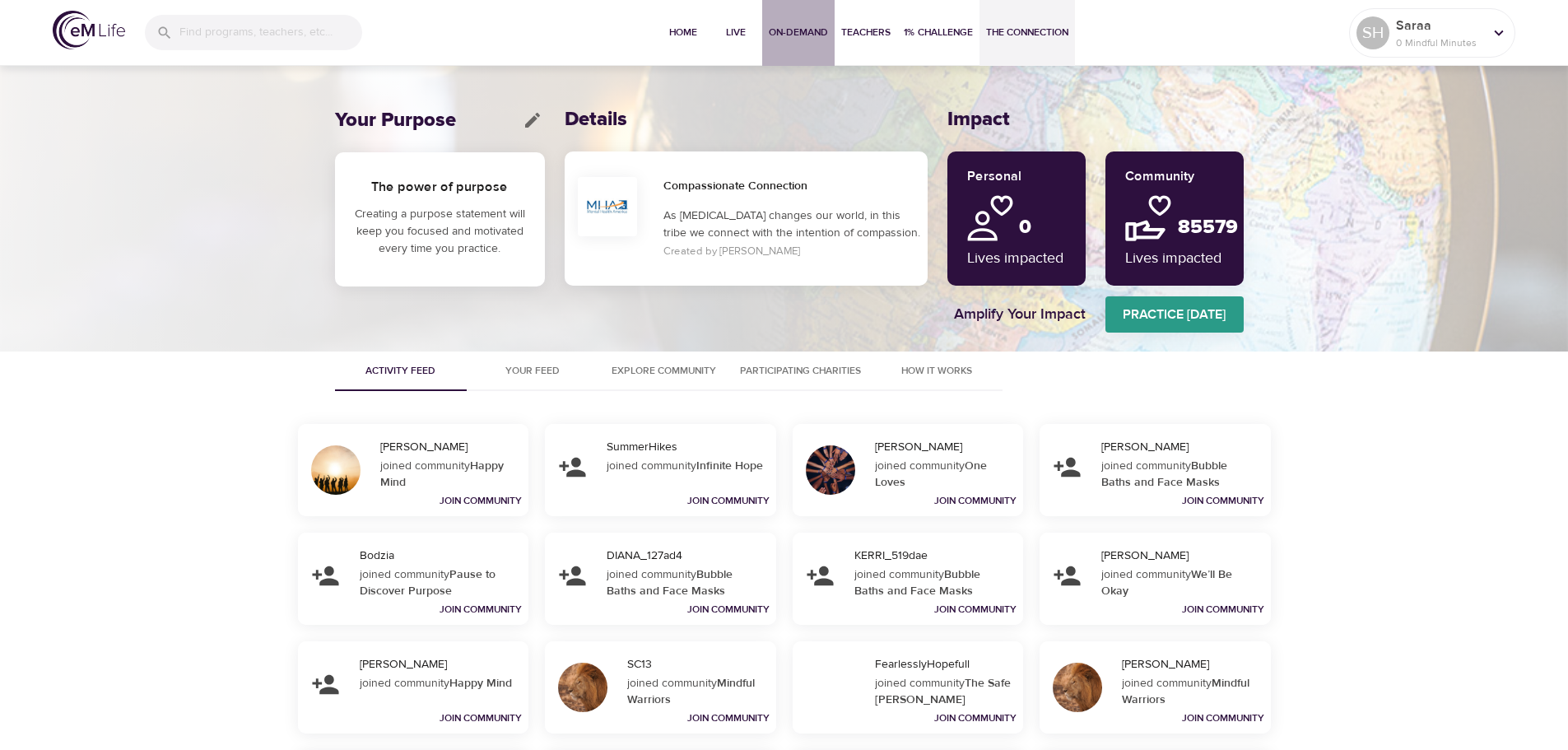
click at [795, 28] on span "On-Demand" at bounding box center [798, 33] width 59 height 18
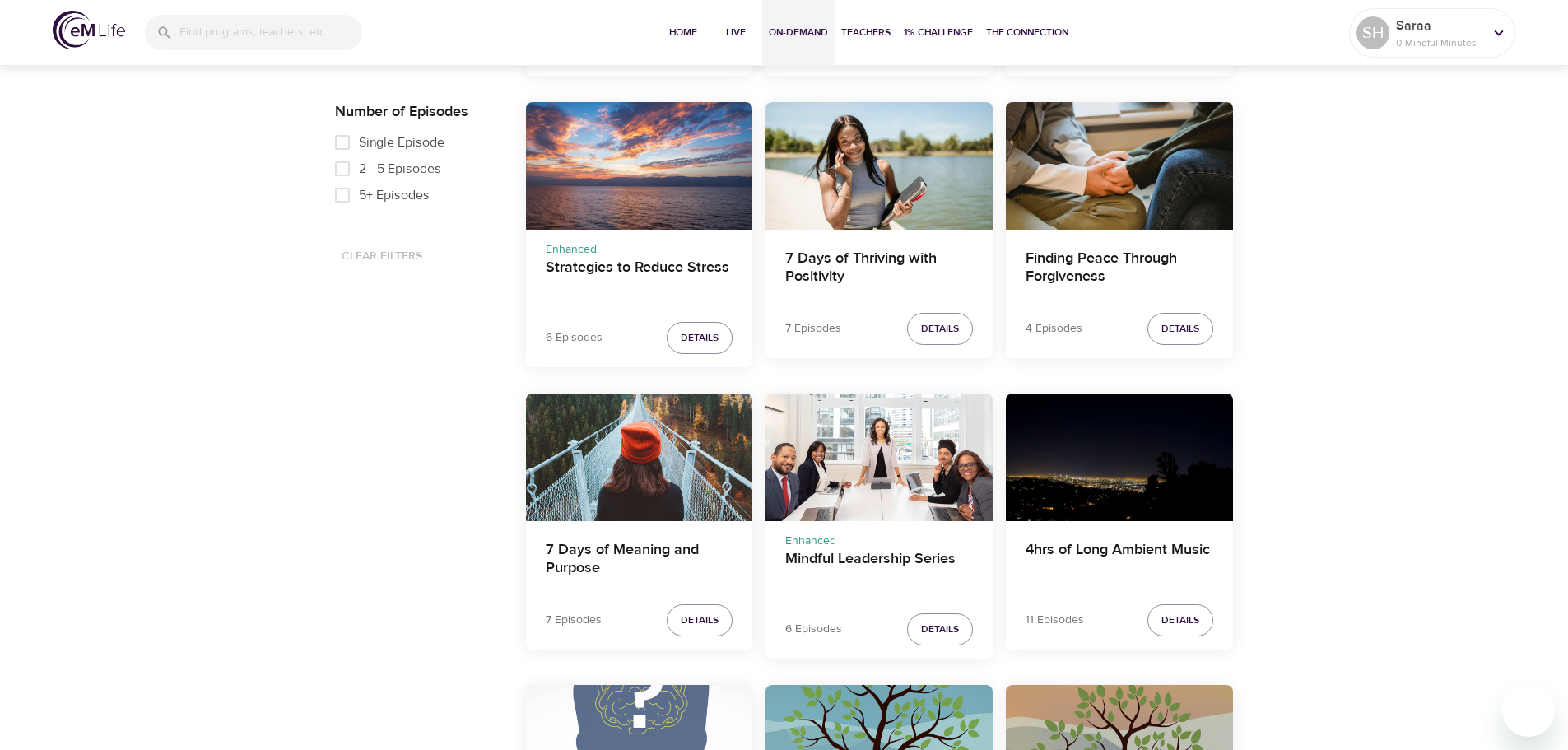
scroll to position [1163, 0]
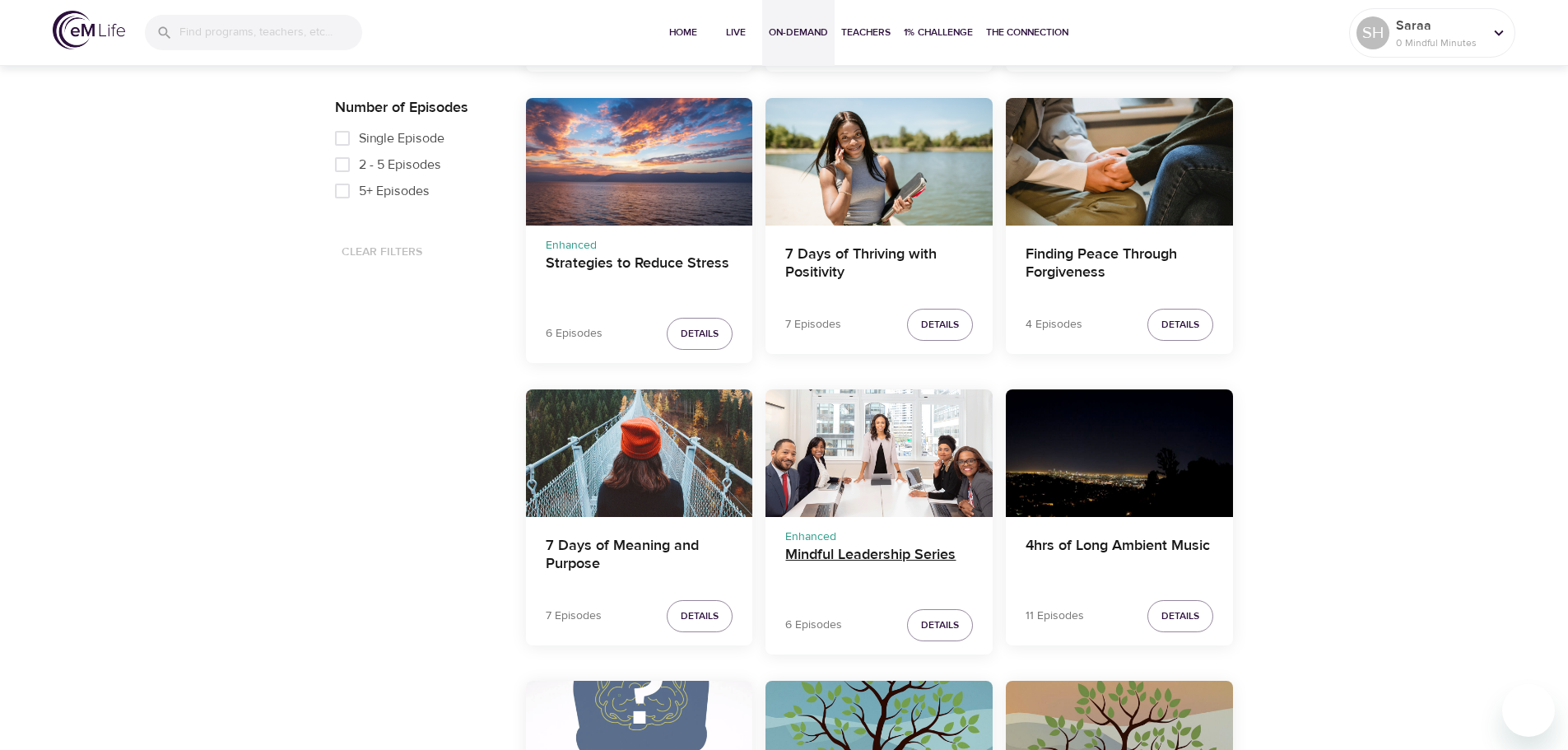
click at [915, 555] on h4 "Mindful Leadership Series" at bounding box center [878, 565] width 188 height 39
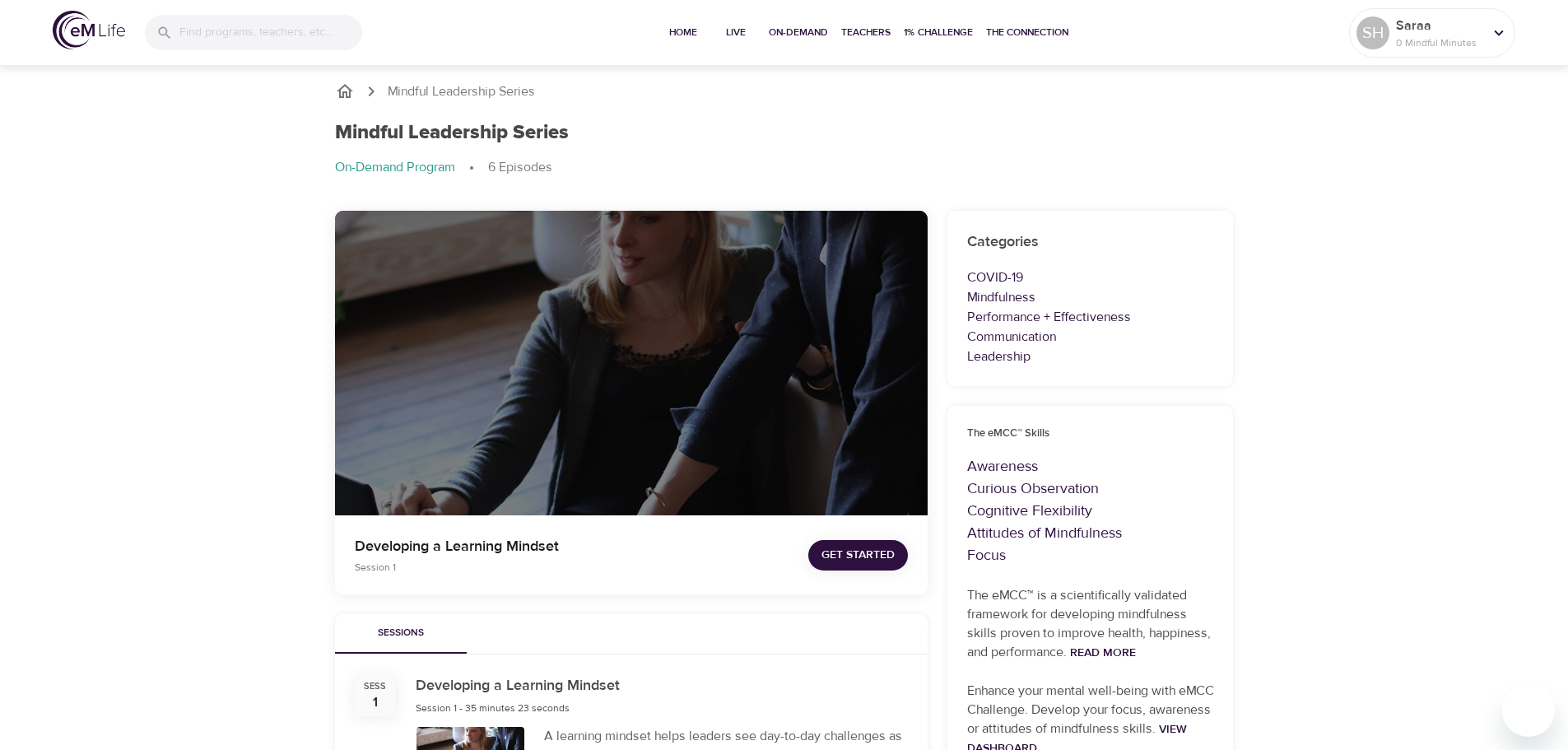
click at [864, 552] on span "Get Started" at bounding box center [858, 555] width 73 height 21
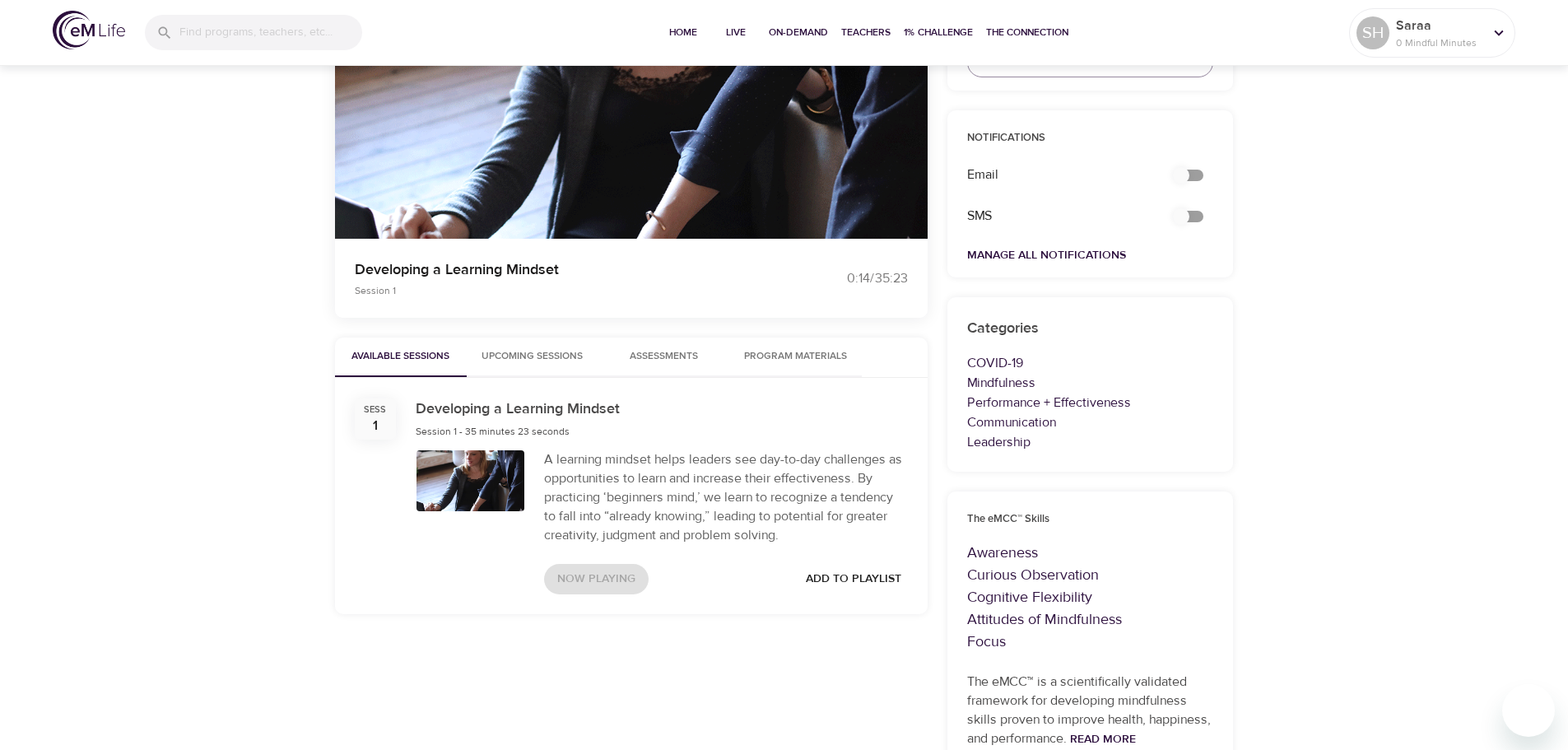
scroll to position [290, 0]
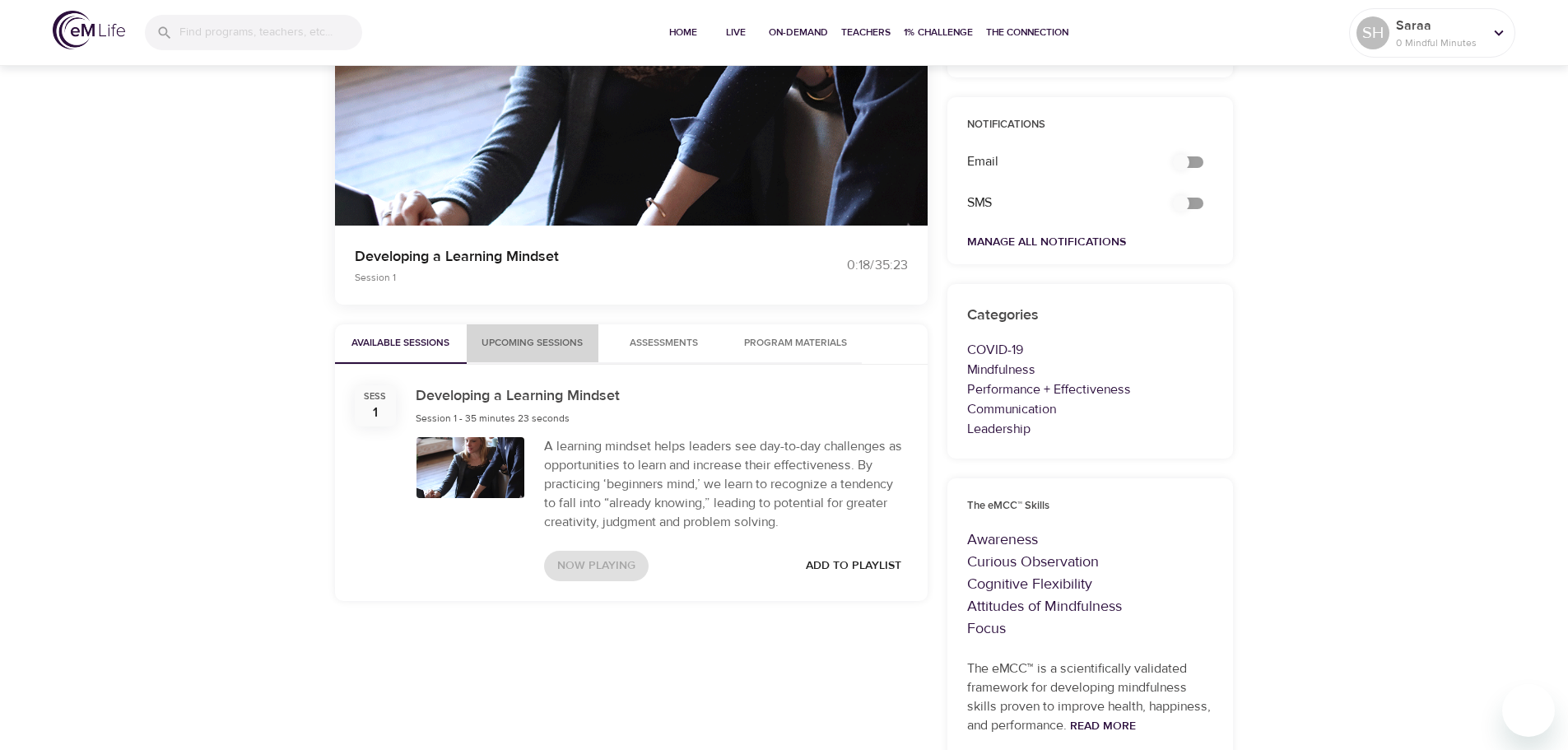
click at [524, 339] on span "Upcoming Sessions" at bounding box center [533, 343] width 112 height 18
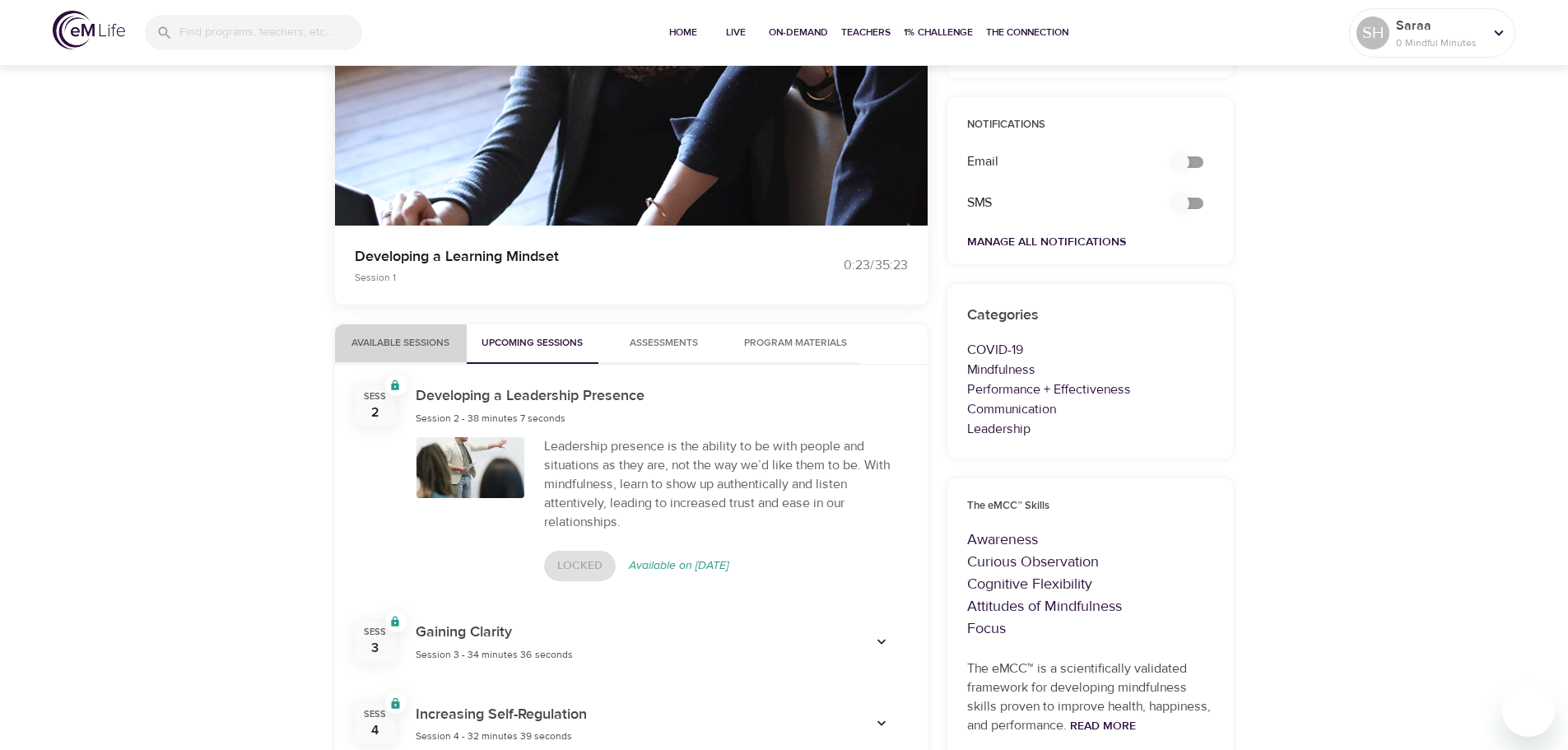
click at [388, 343] on span "Available Sessions" at bounding box center [401, 343] width 112 height 18
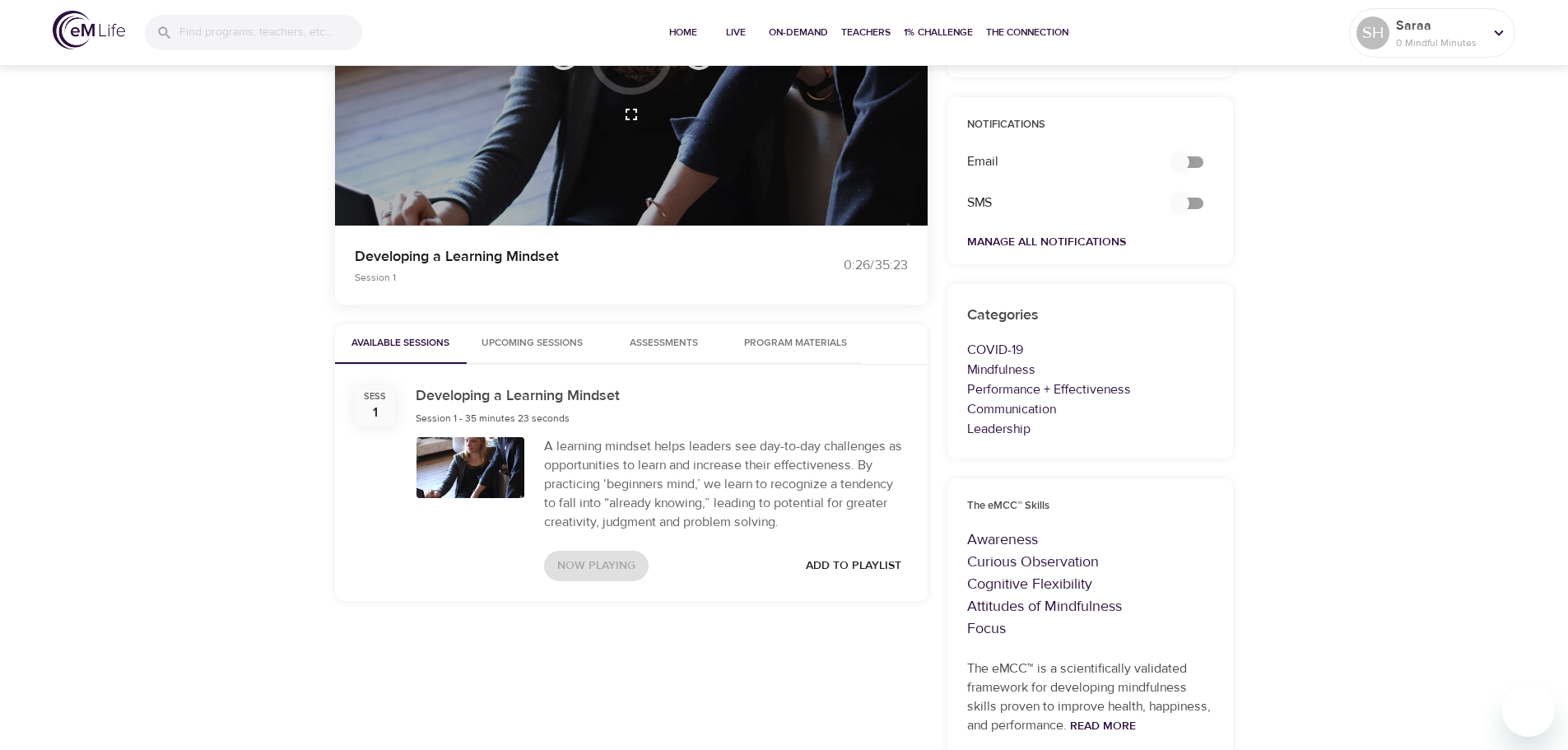
click at [857, 200] on div at bounding box center [631, 73] width 593 height 306
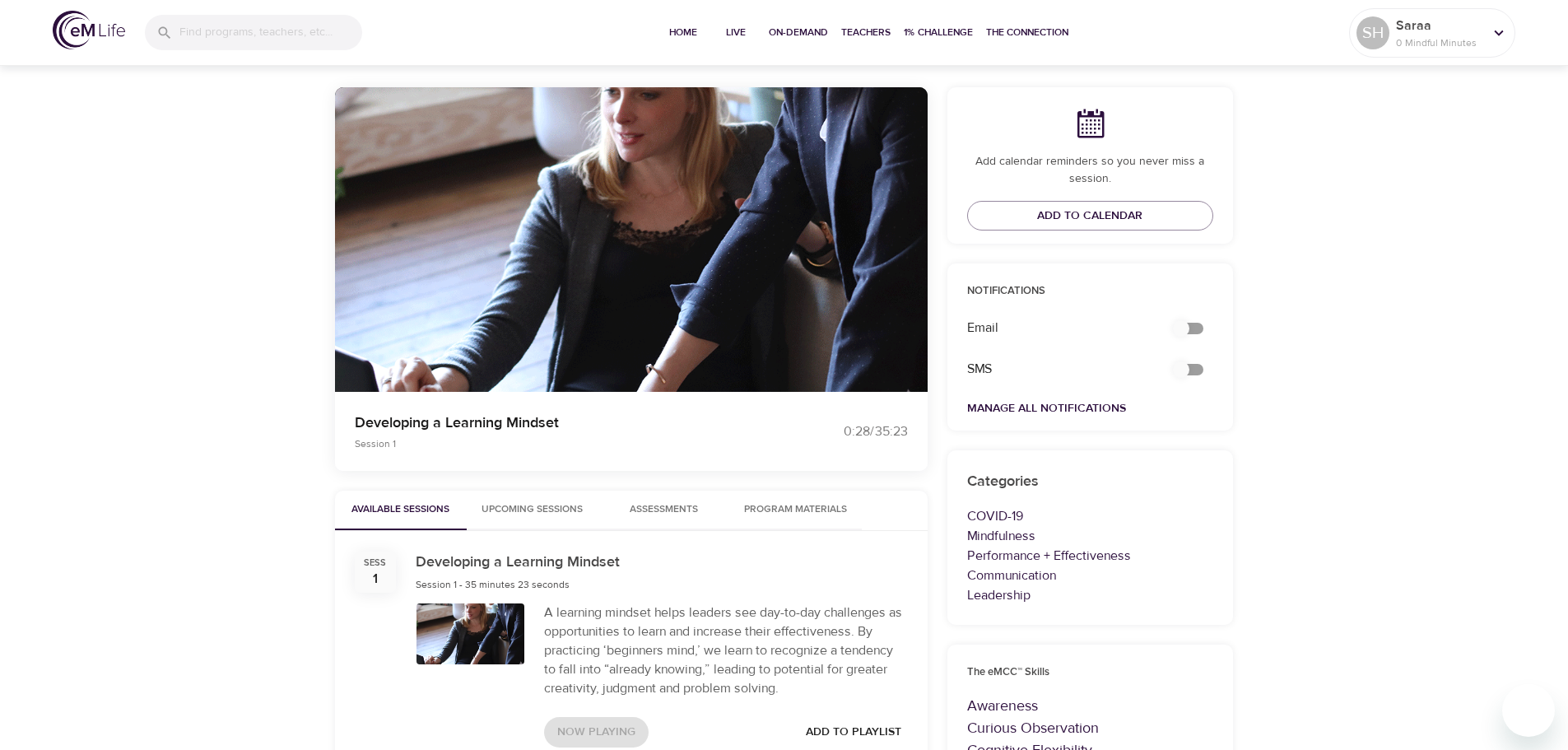
scroll to position [119, 0]
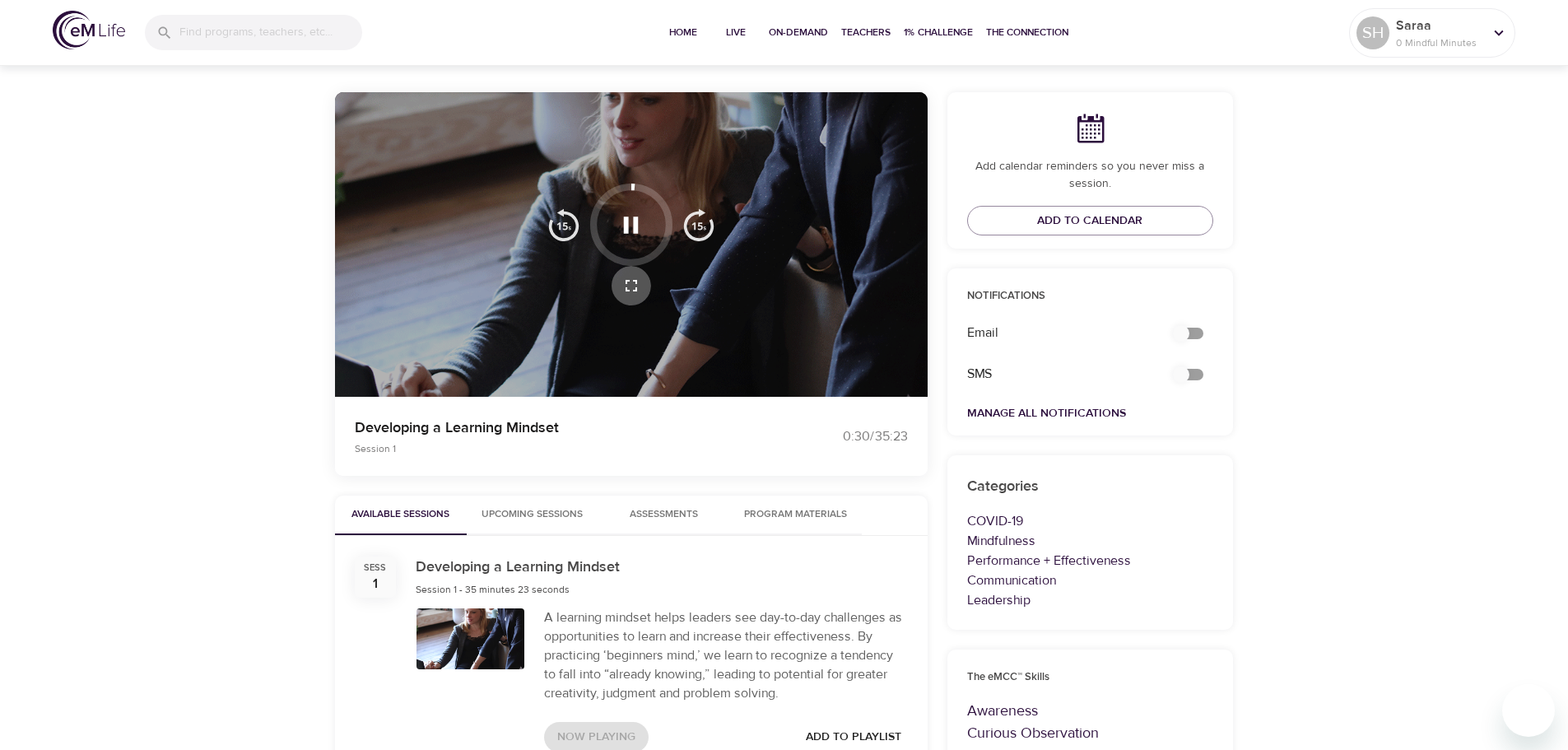
click at [633, 281] on icon "button" at bounding box center [631, 286] width 12 height 12
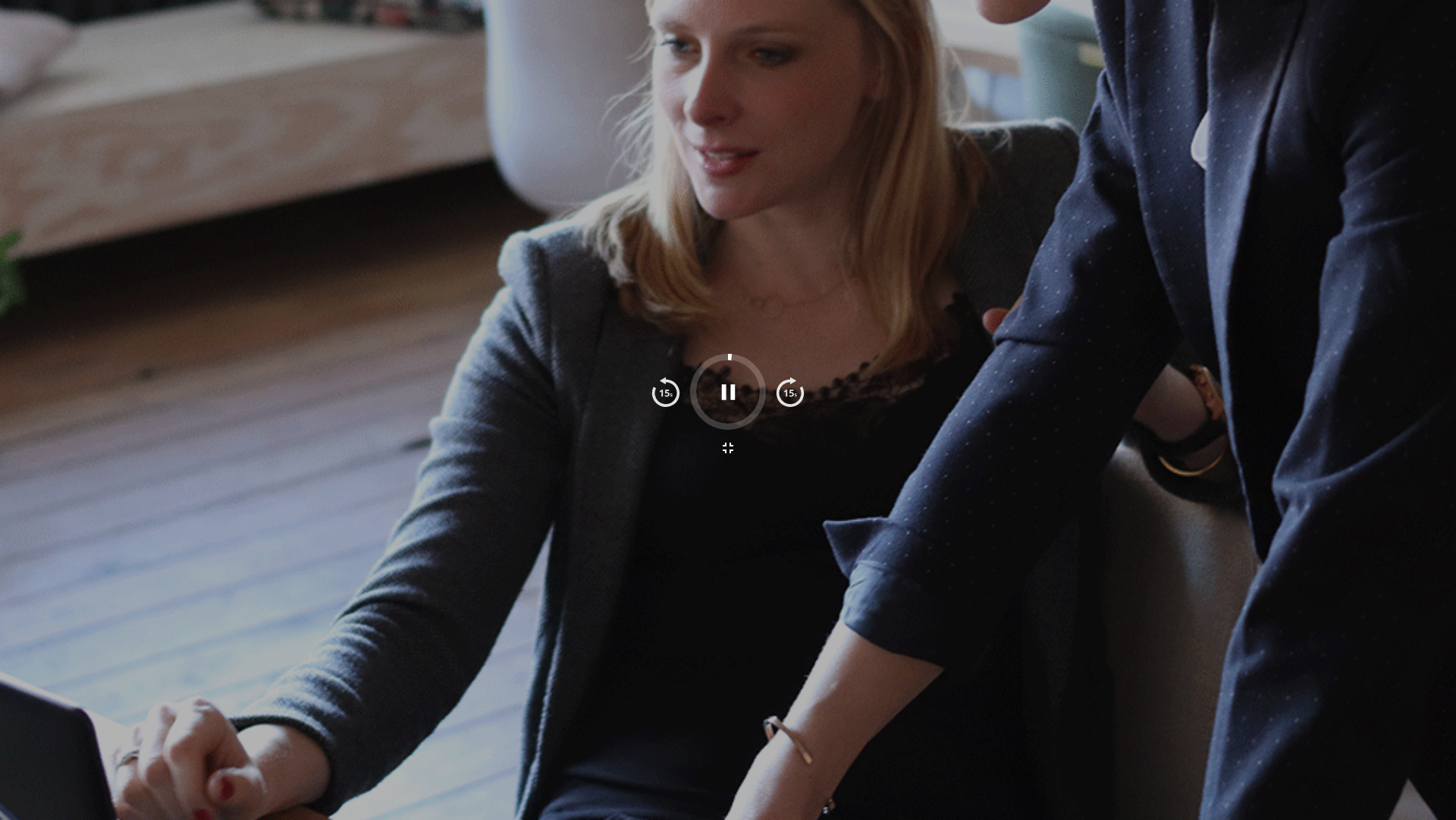
click at [887, 55] on div at bounding box center [728, 410] width 1456 height 820
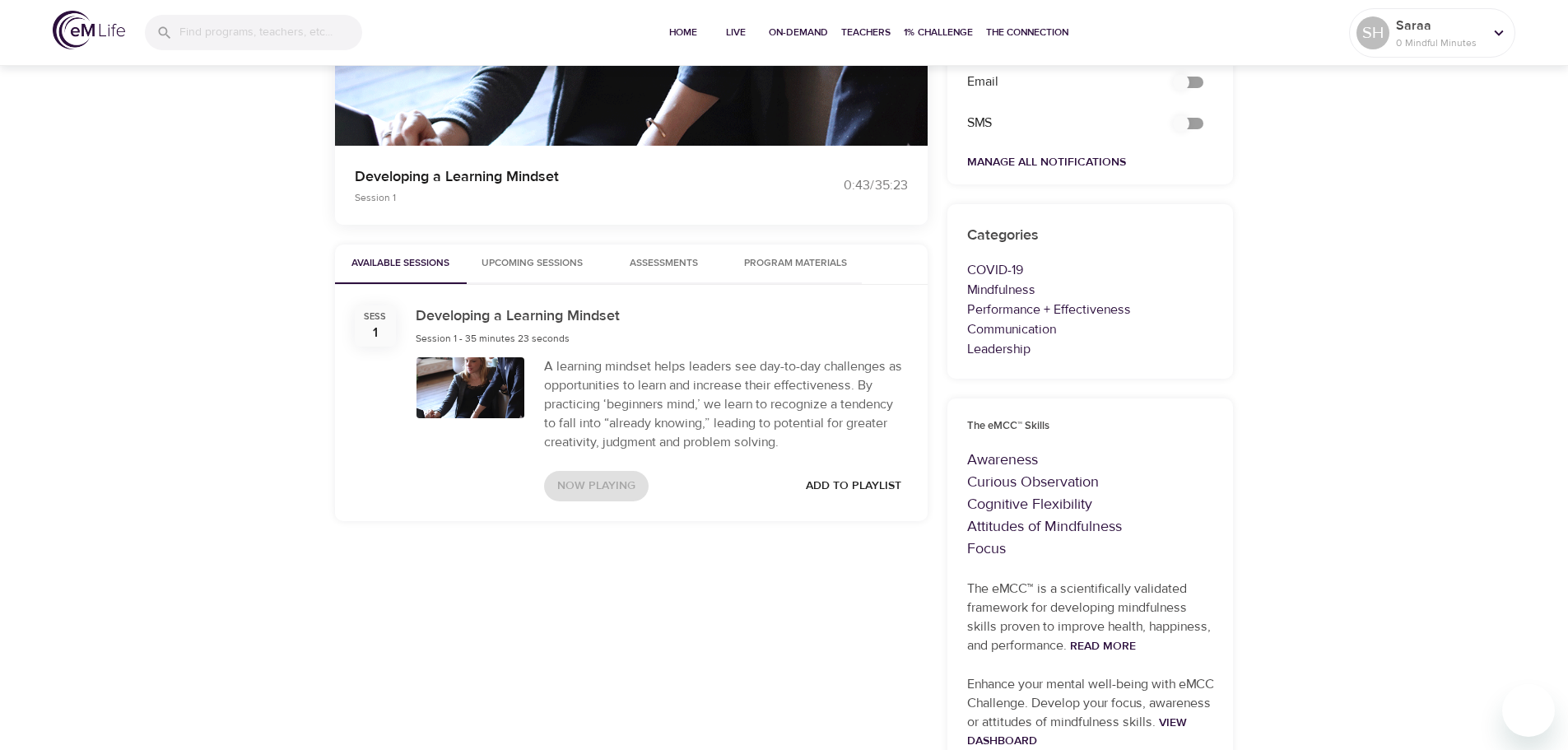
scroll to position [0, 0]
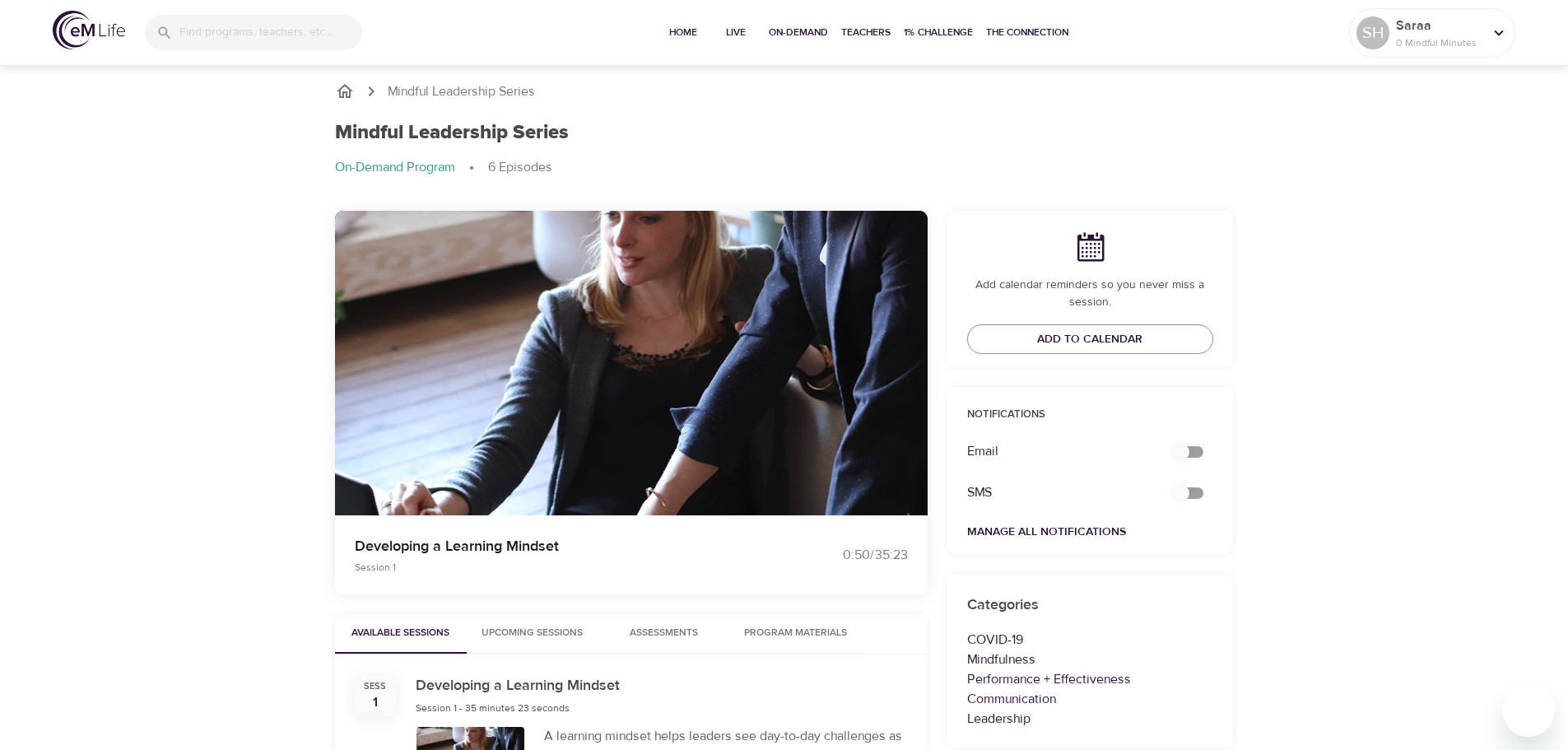
click at [412, 125] on h1 "Mindful Leadership Series" at bounding box center [452, 133] width 234 height 24
drag, startPoint x: 491, startPoint y: 77, endPoint x: 520, endPoint y: 77, distance: 29.0
click at [508, 77] on div "Mindful Leadership Series Mindful Leadership Series On-Demand Program 6 Episodes" at bounding box center [785, 136] width 938 height 149
click at [802, 28] on span "On-Demand" at bounding box center [798, 33] width 59 height 18
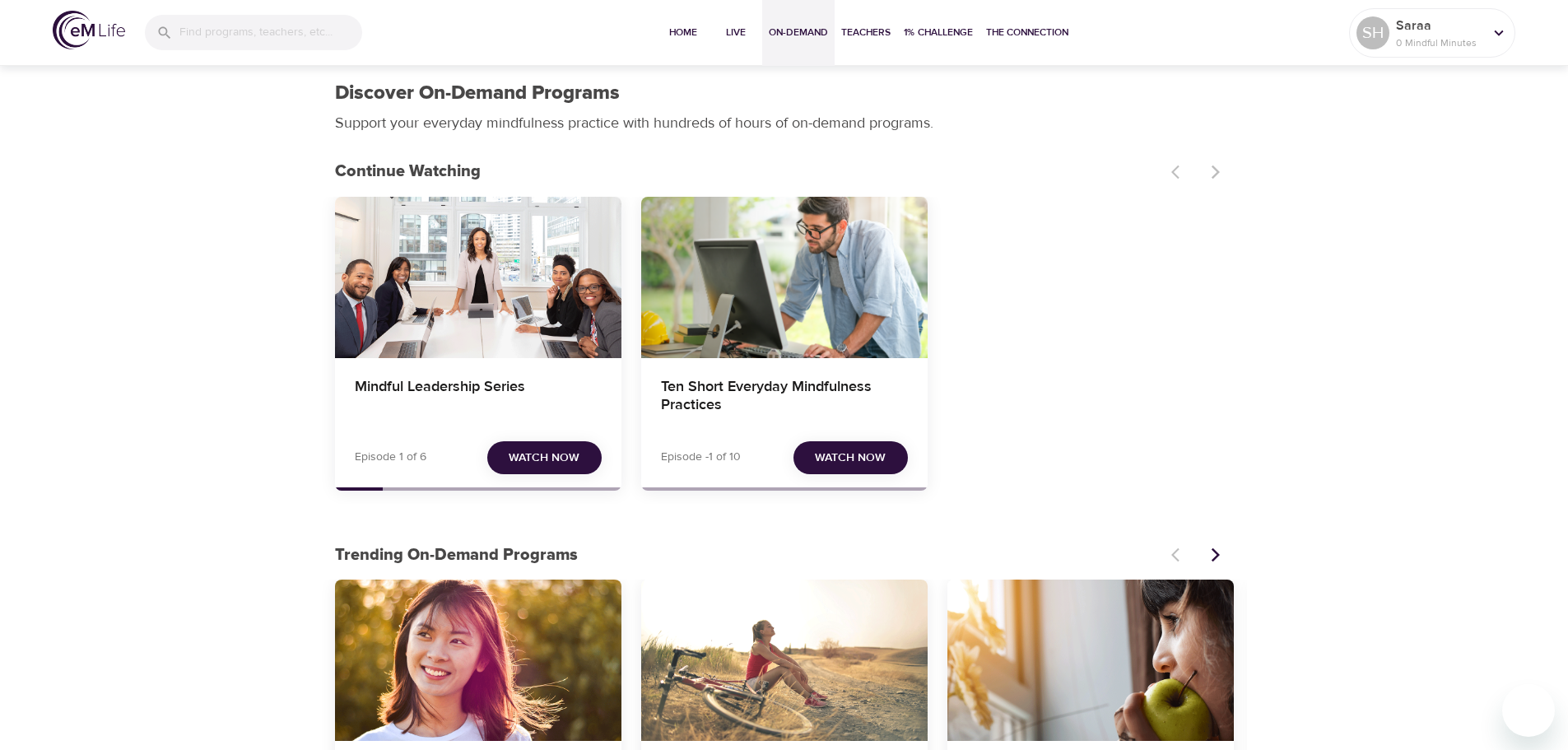
click at [1209, 174] on div at bounding box center [1197, 171] width 73 height 36
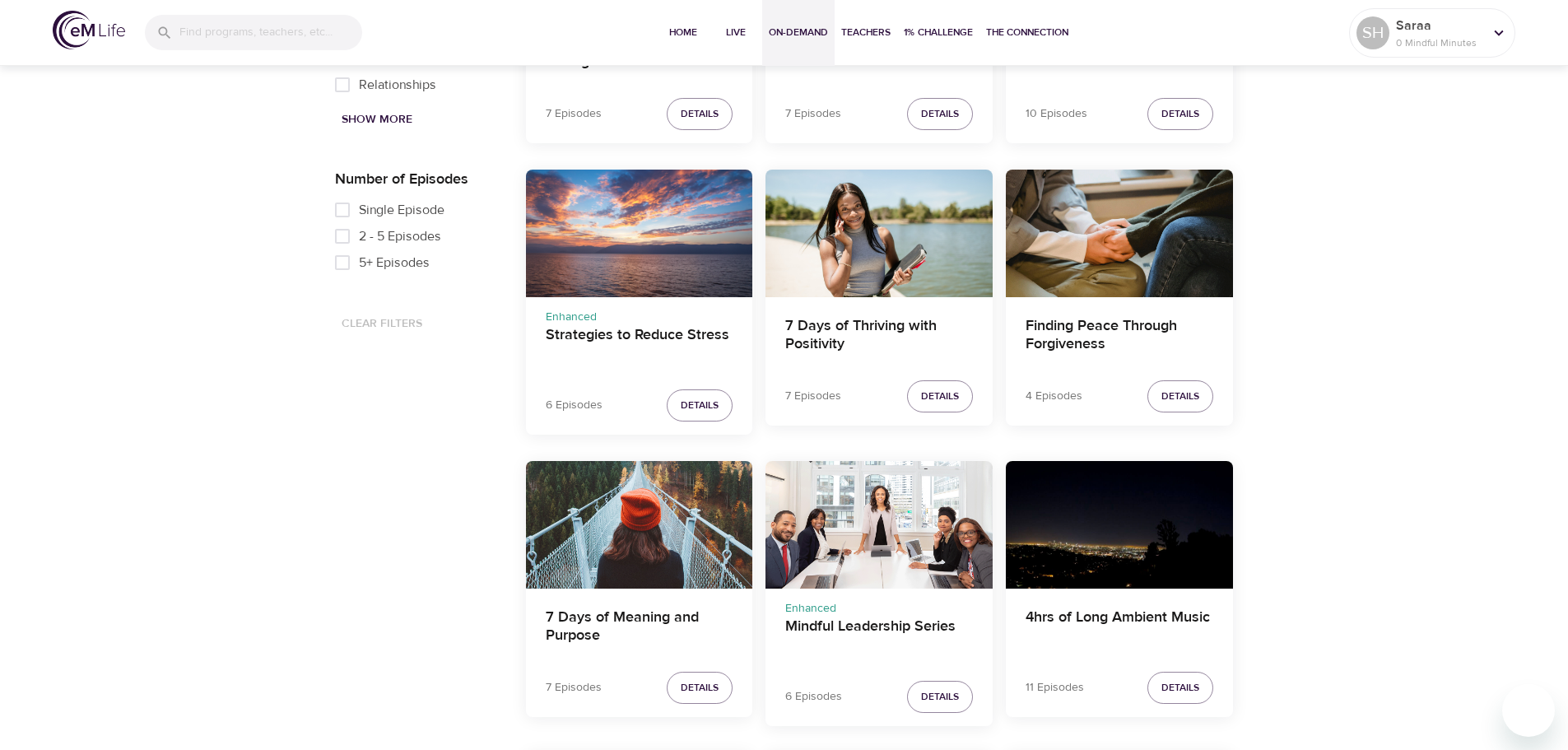
scroll to position [1087, 0]
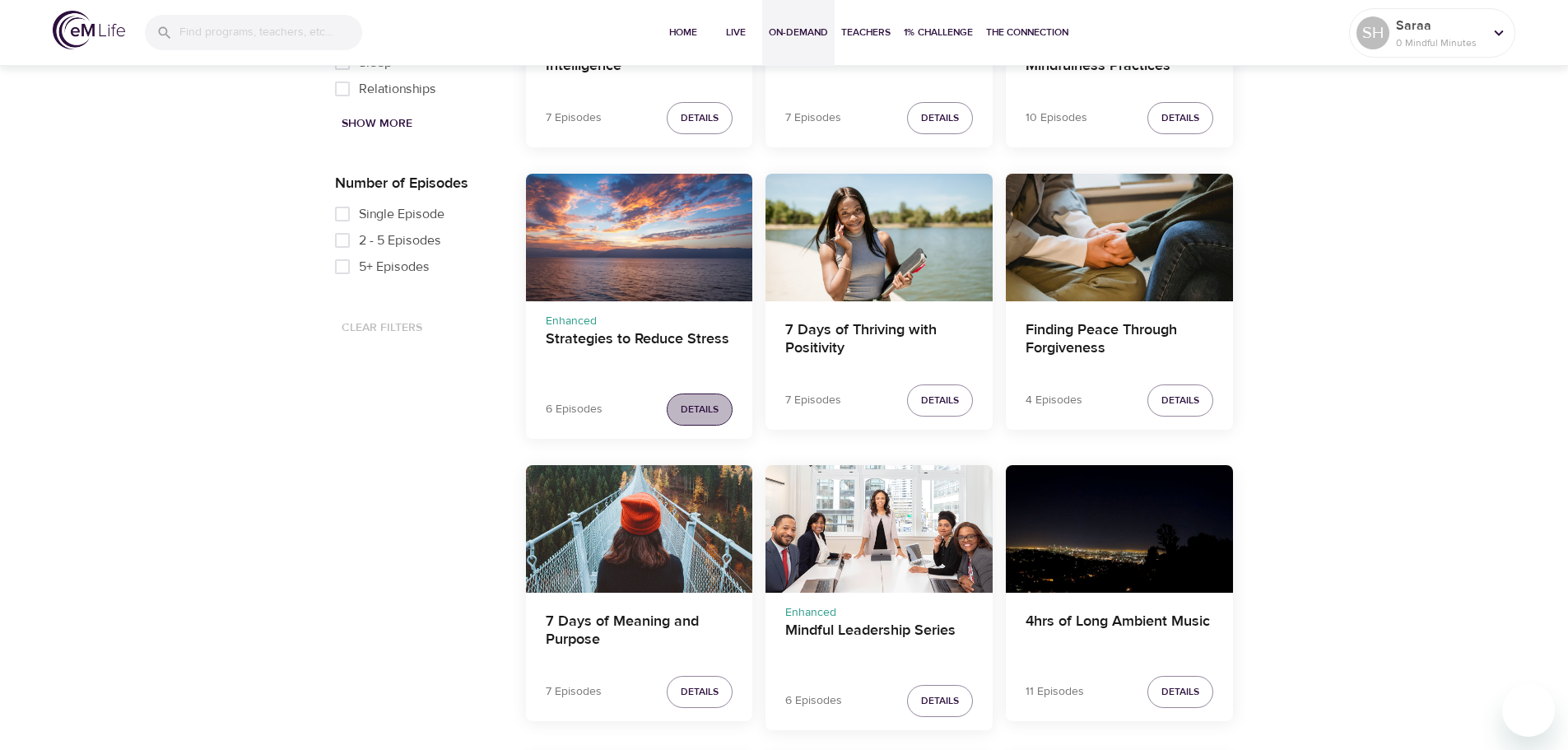
click at [685, 410] on span "Details" at bounding box center [699, 409] width 38 height 18
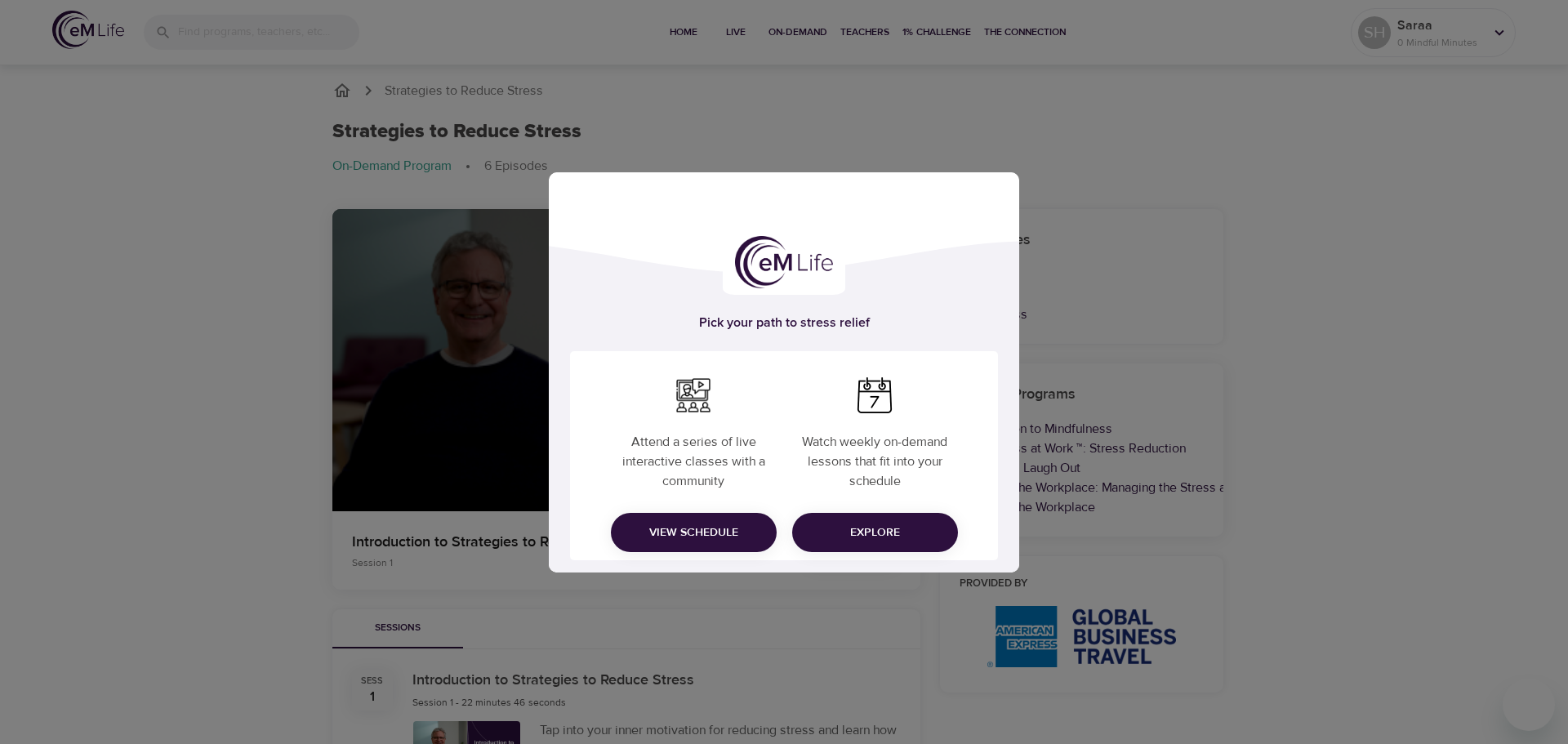
click at [1195, 220] on div "Pick your path to stress relief Attend a series of live interactive classes wit…" at bounding box center [784, 372] width 1568 height 744
click at [873, 520] on button "Explore" at bounding box center [875, 532] width 166 height 39
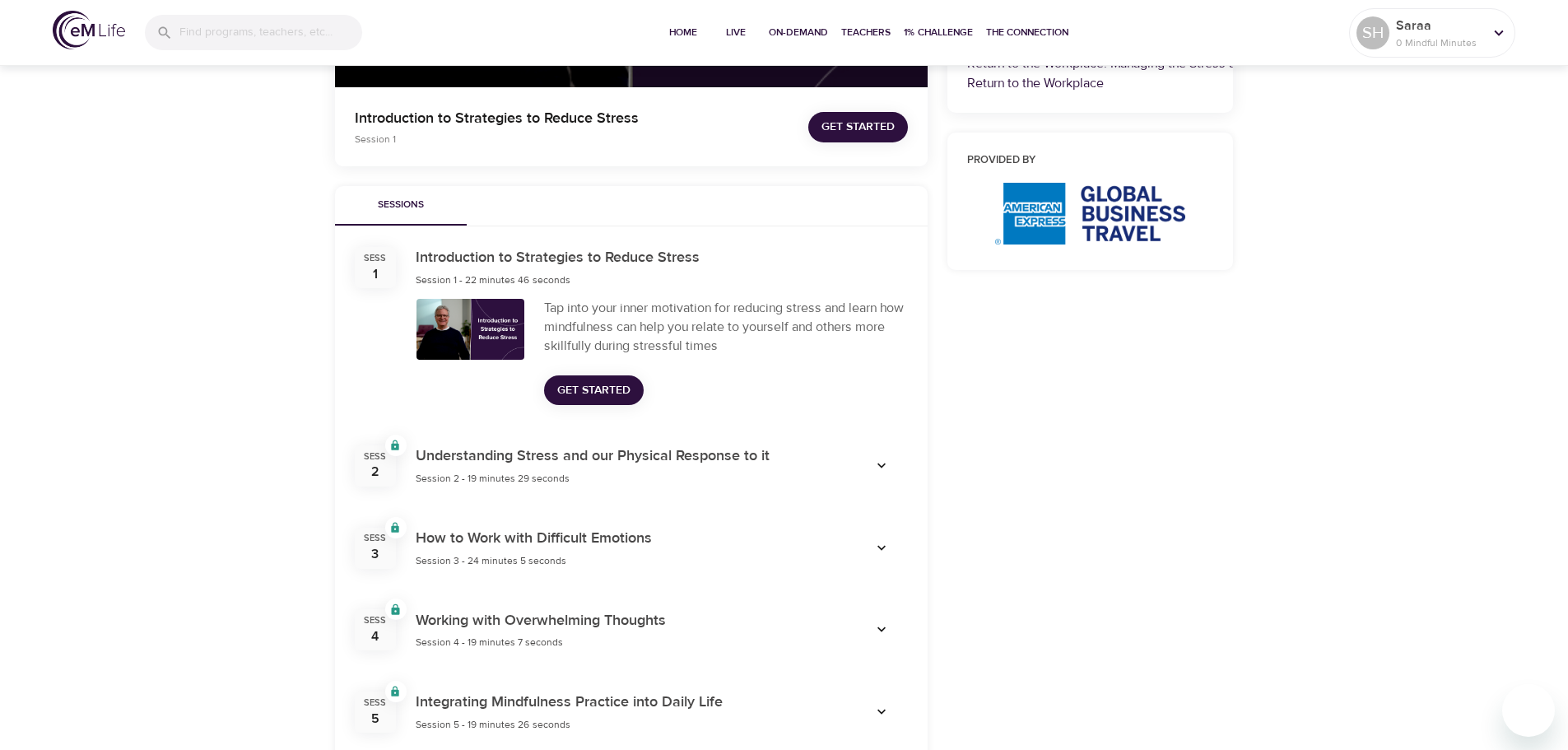
scroll to position [432, 0]
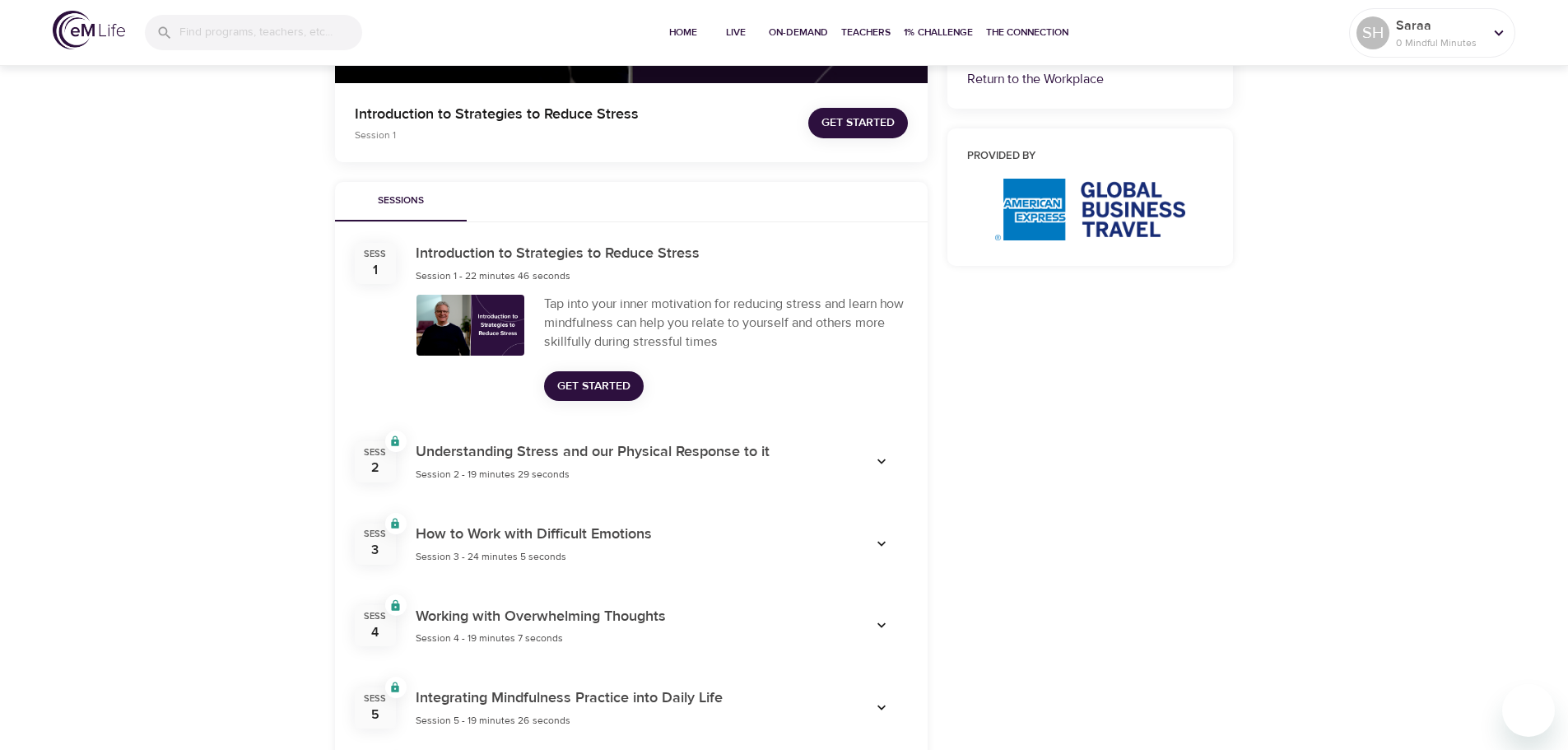
click at [596, 379] on span "Get Started" at bounding box center [594, 386] width 73 height 21
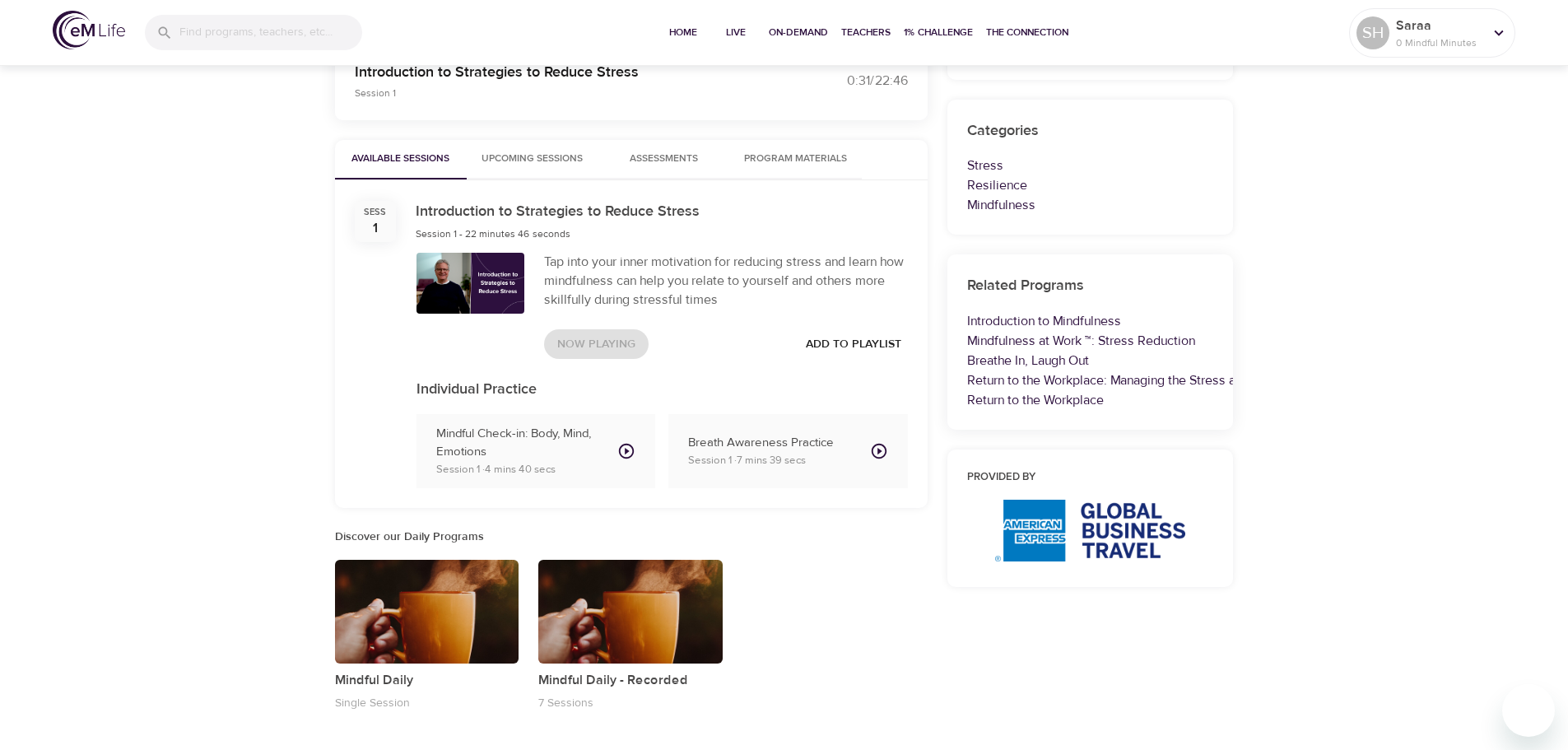
scroll to position [471, 0]
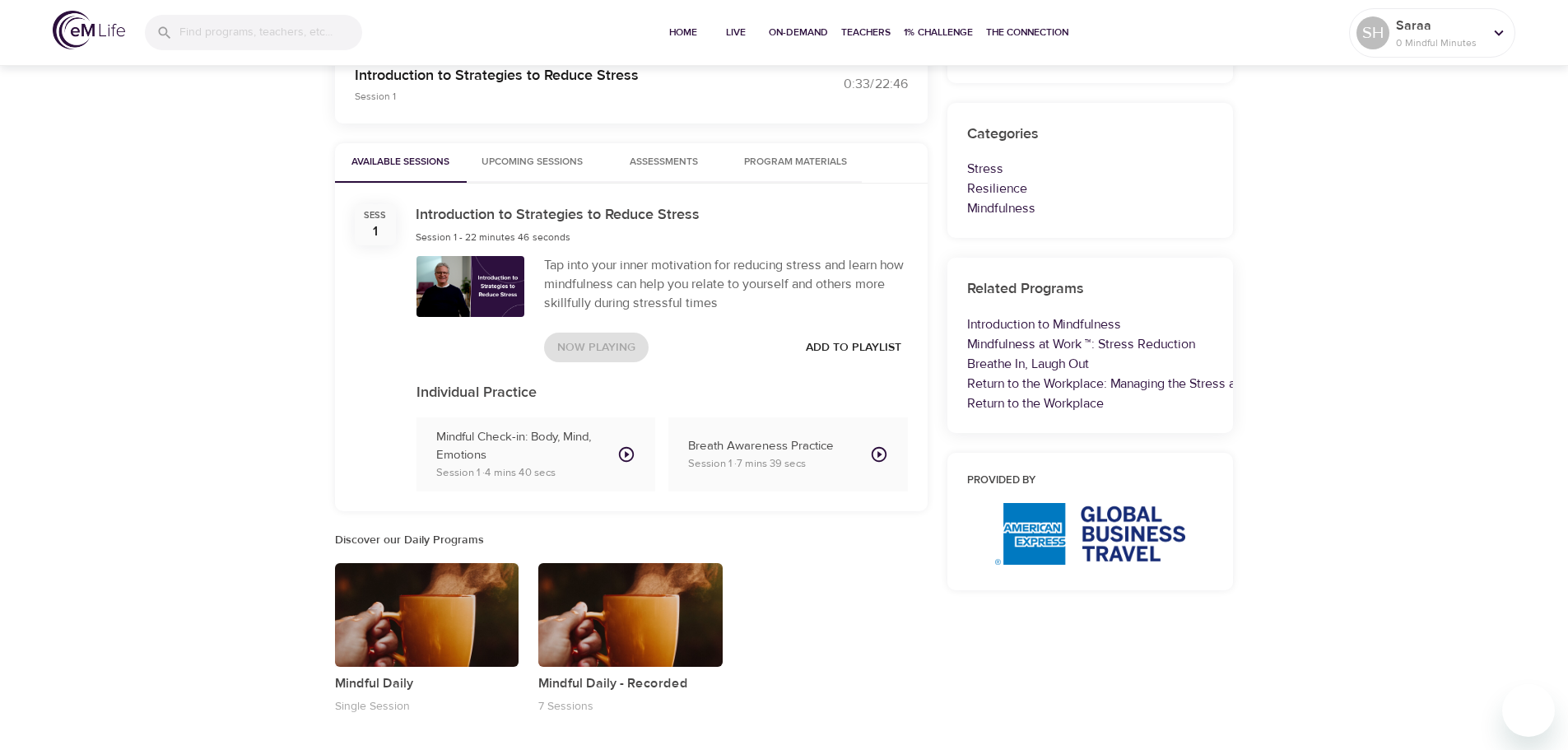
click at [434, 603] on div "button" at bounding box center [427, 615] width 185 height 104
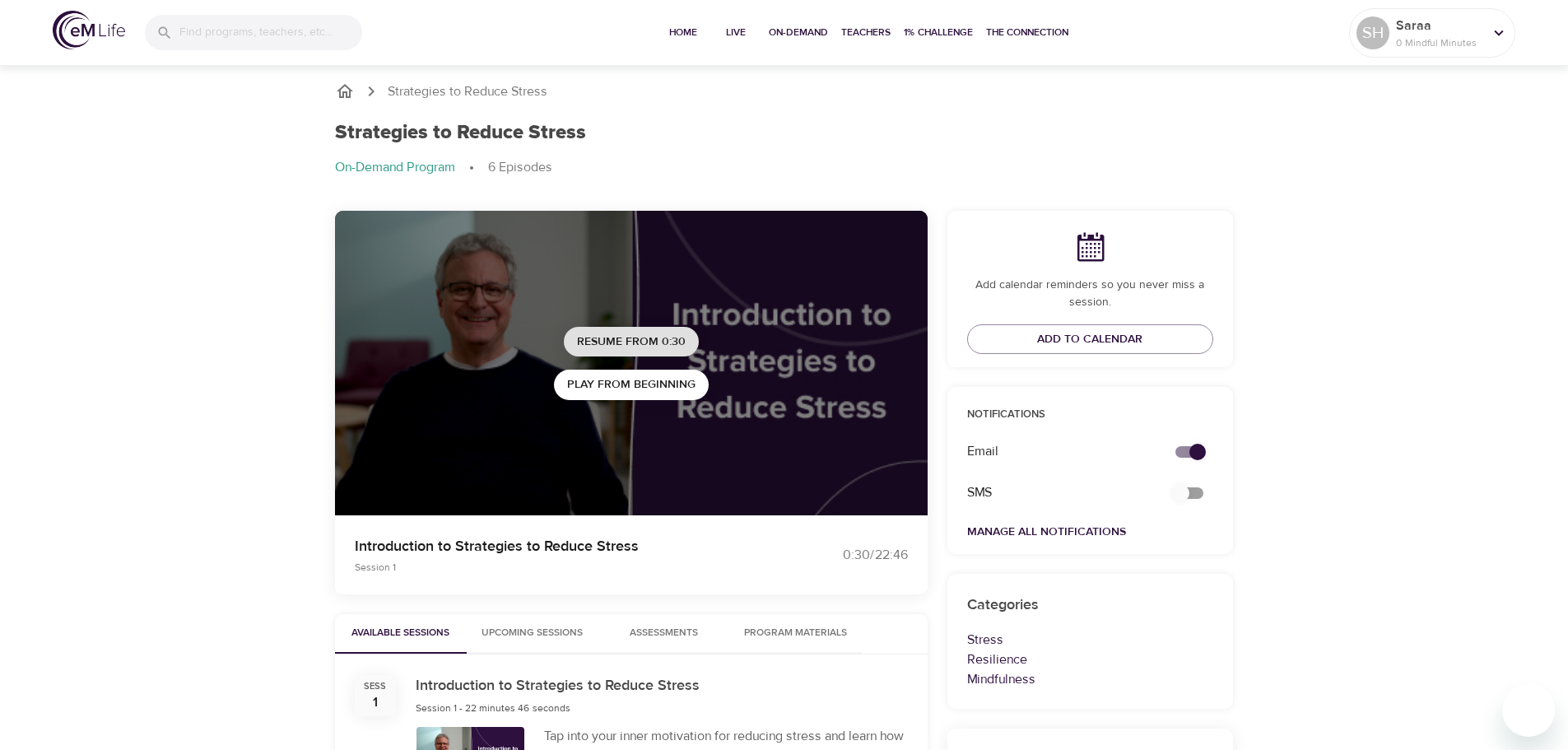
click at [675, 337] on span "Resume from 0:30" at bounding box center [631, 342] width 109 height 21
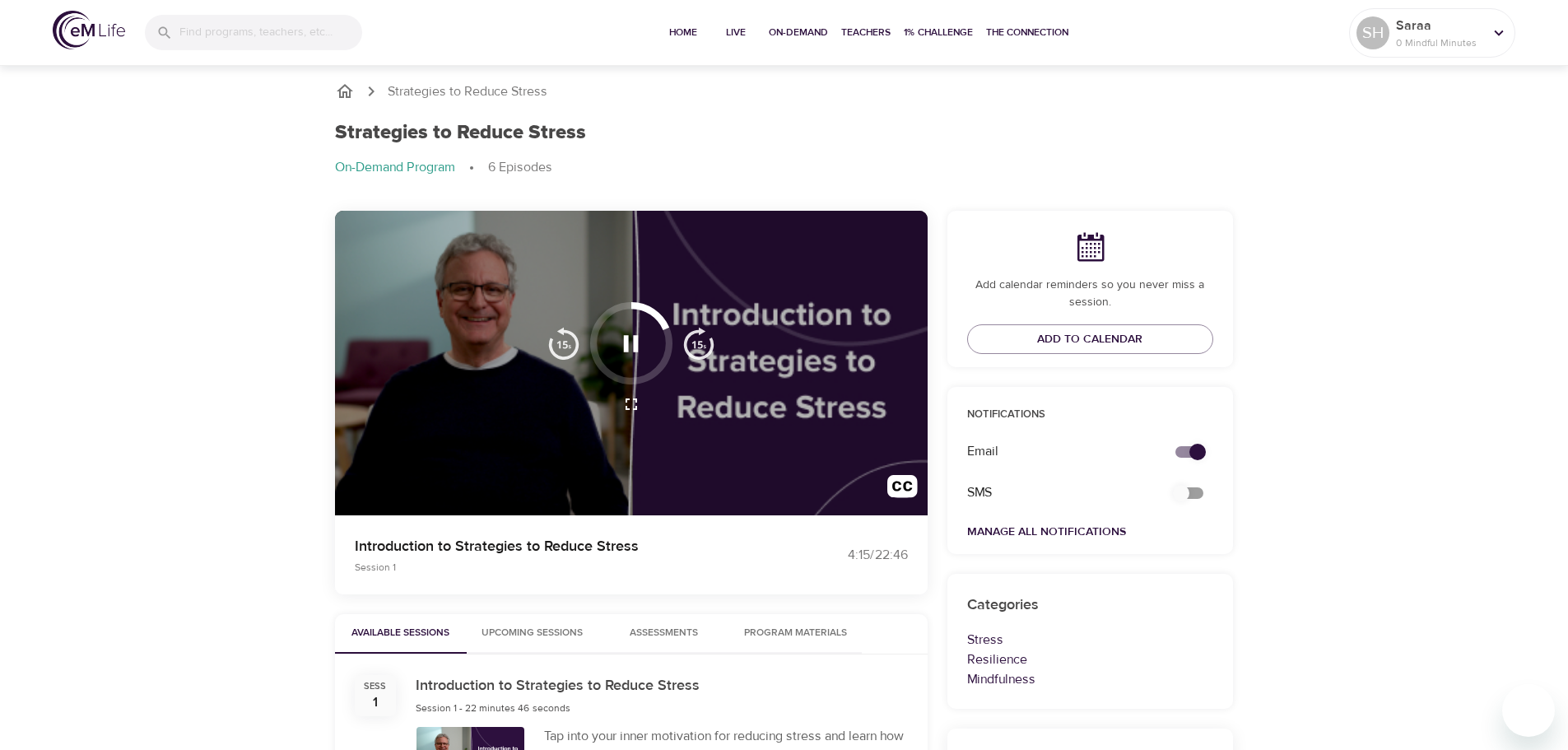
click at [625, 340] on icon "button" at bounding box center [631, 343] width 15 height 17
